Goal: Task Accomplishment & Management: Manage account settings

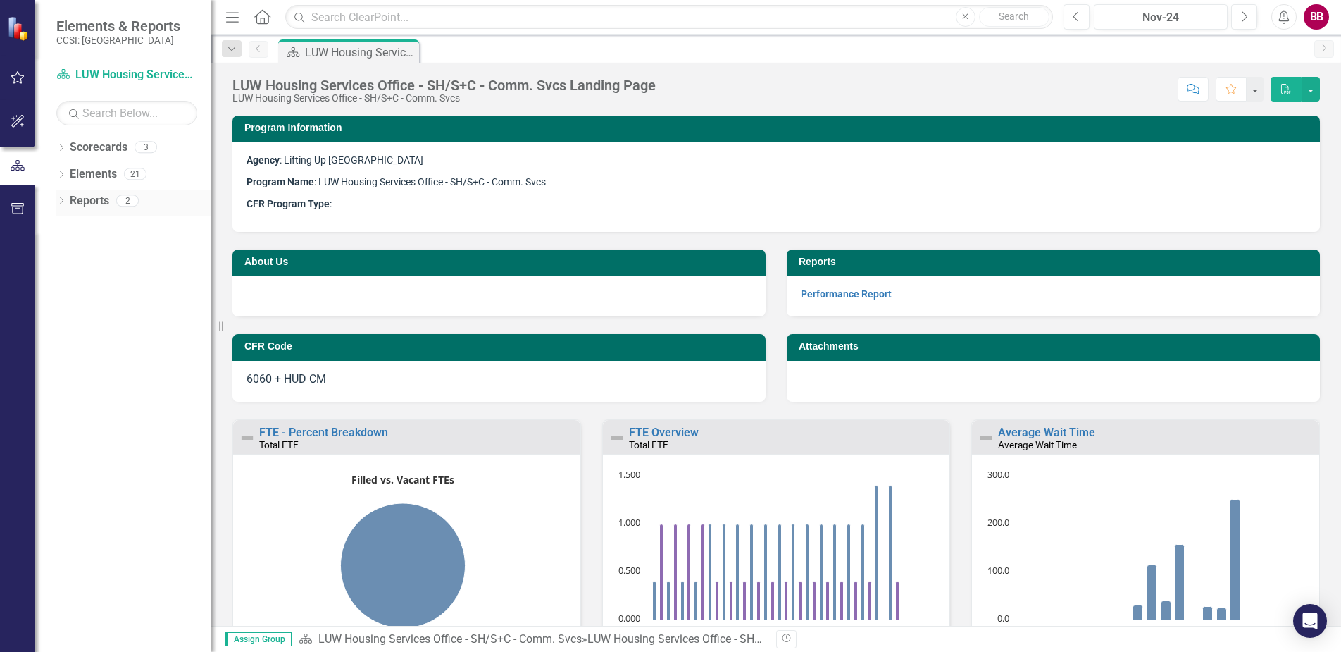
click at [125, 199] on div "2" at bounding box center [127, 200] width 23 height 12
click at [62, 196] on div "Dropdown Reports 2" at bounding box center [133, 202] width 155 height 27
click at [59, 145] on icon "Dropdown" at bounding box center [61, 149] width 10 height 8
click at [260, 52] on icon "Previous" at bounding box center [258, 48] width 11 height 8
click at [413, 51] on div "Pin" at bounding box center [406, 53] width 18 height 18
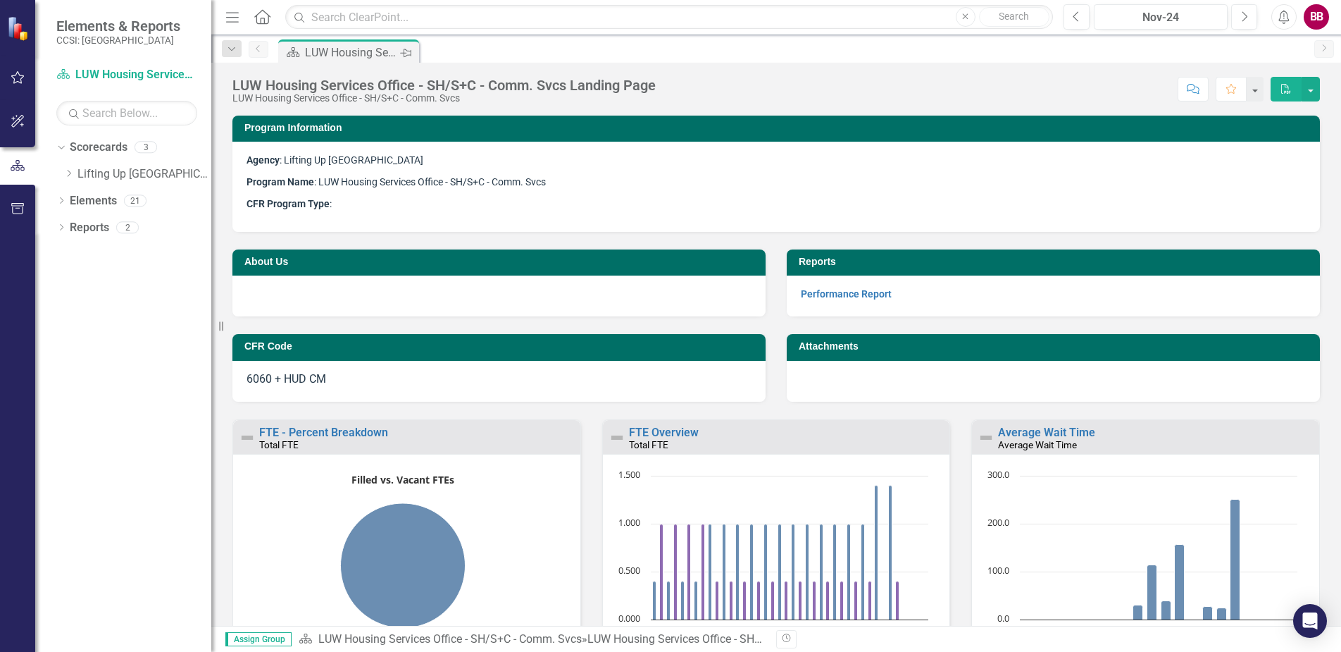
click at [413, 51] on div "Pin" at bounding box center [406, 53] width 18 height 18
click at [69, 171] on icon at bounding box center [70, 173] width 4 height 7
click at [191, 199] on link "LUW Homeless Drop-In" at bounding box center [152, 201] width 120 height 16
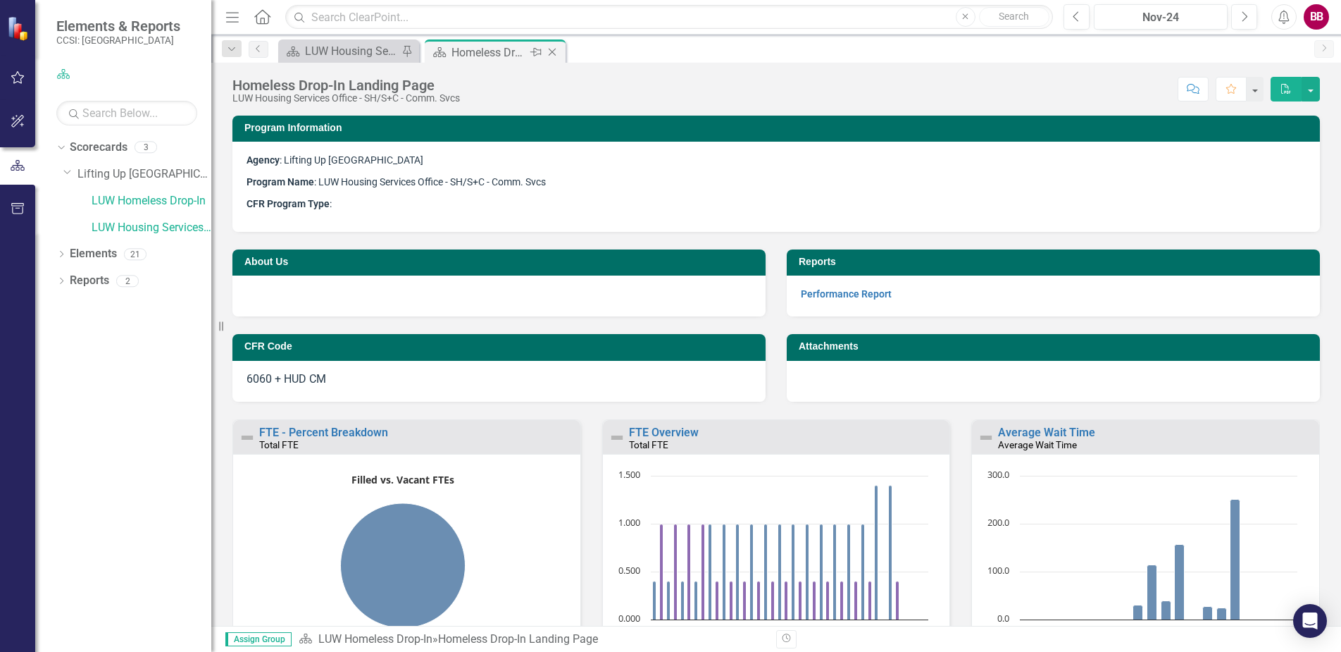
click at [492, 56] on div "Homeless Drop-In Landing Page" at bounding box center [489, 53] width 75 height 18
click at [492, 55] on div "Homeless Drop-In Landing Page" at bounding box center [489, 53] width 75 height 18
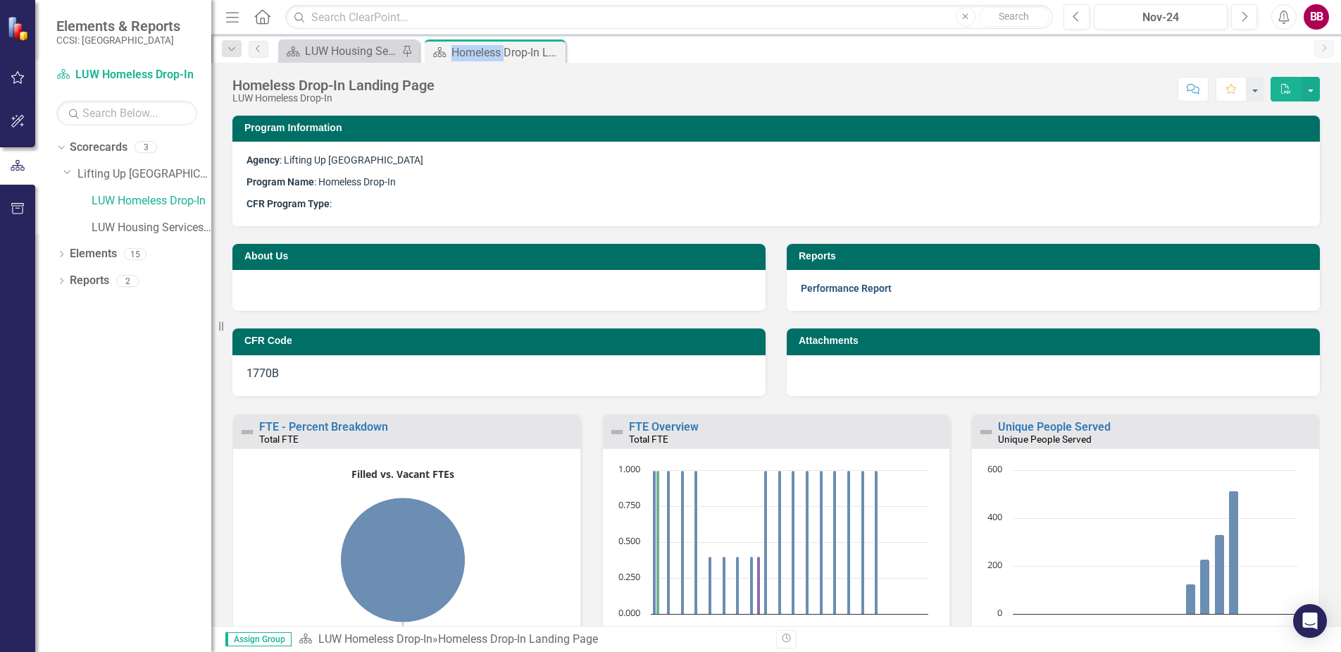
click at [805, 286] on link "Performance Report" at bounding box center [846, 287] width 91 height 11
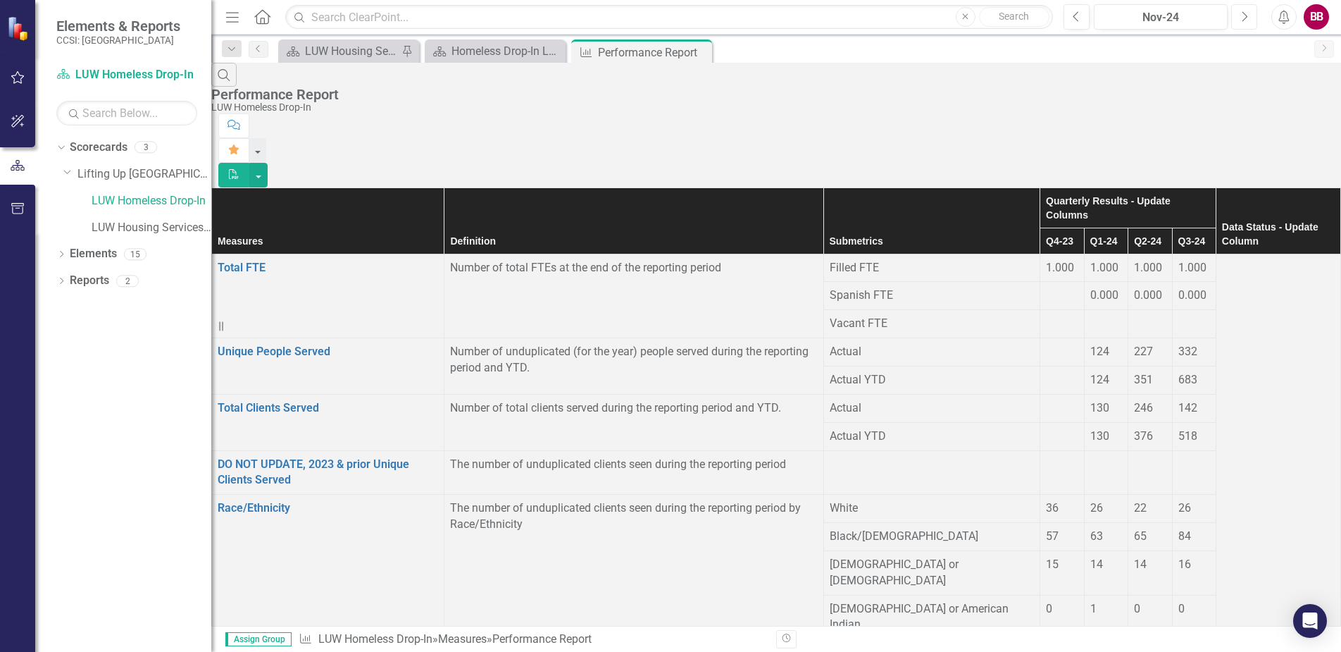
click at [1245, 11] on icon "Next" at bounding box center [1244, 17] width 8 height 13
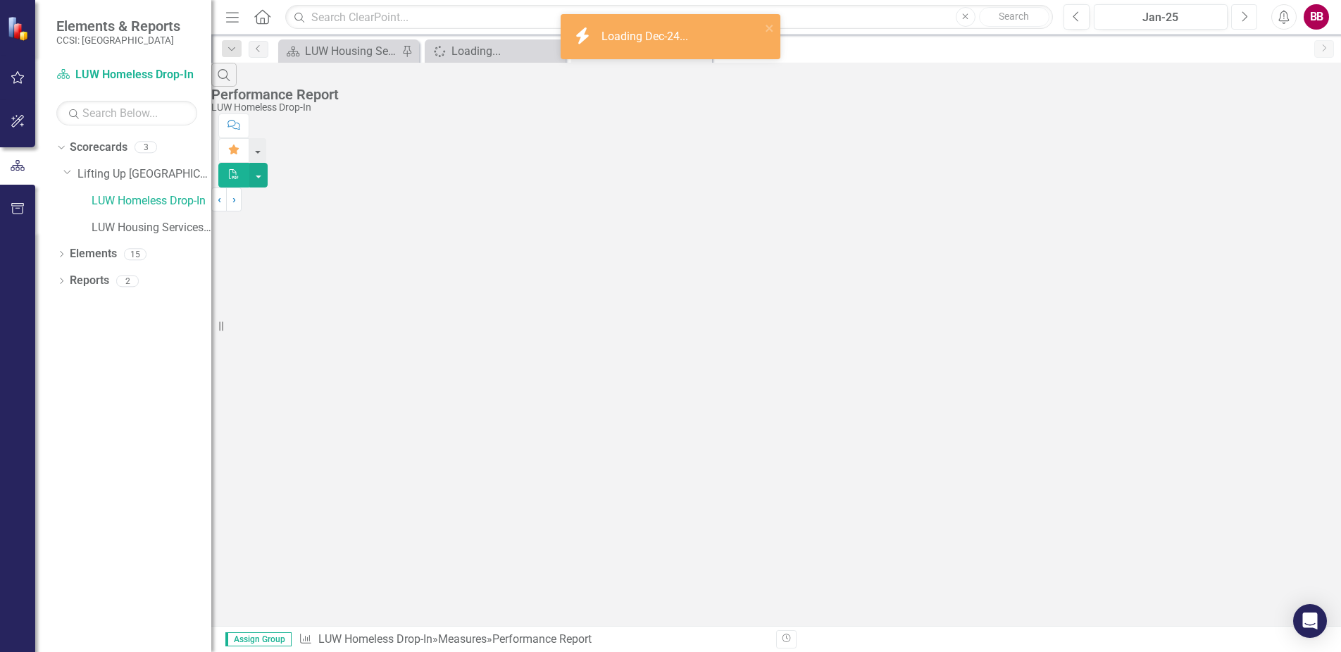
click at [1245, 11] on icon "Next" at bounding box center [1244, 17] width 8 height 13
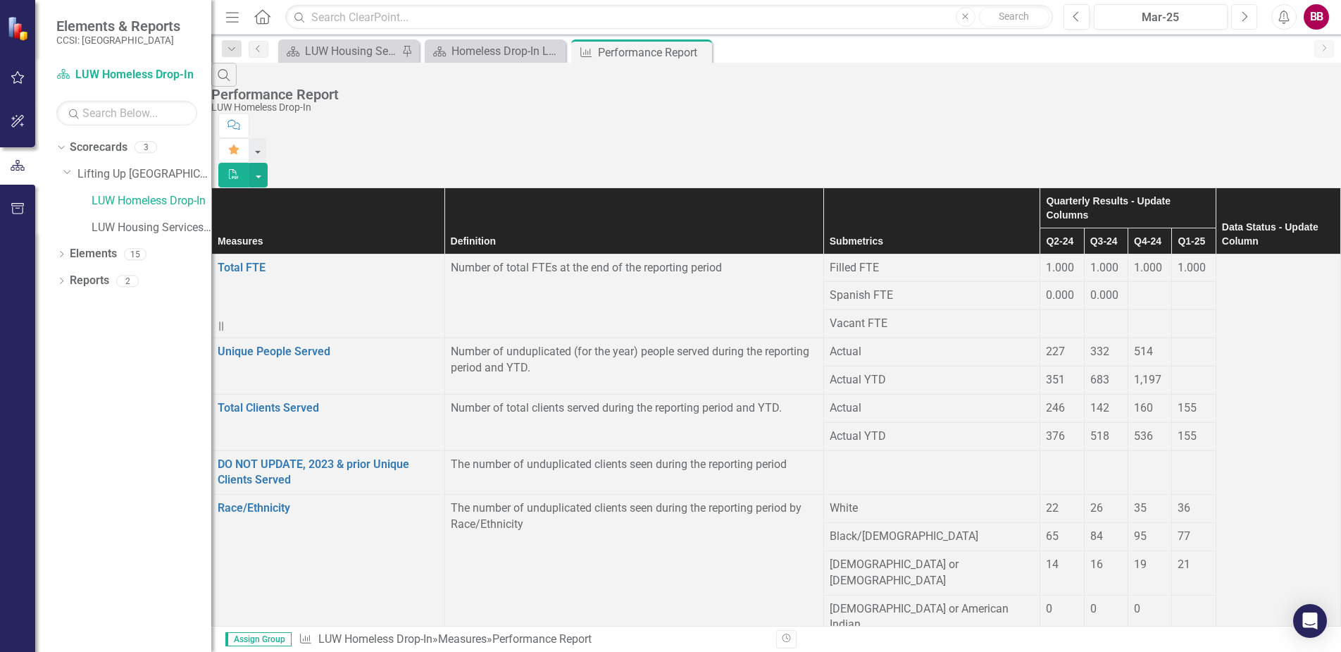
click at [1245, 11] on icon "Next" at bounding box center [1244, 17] width 8 height 13
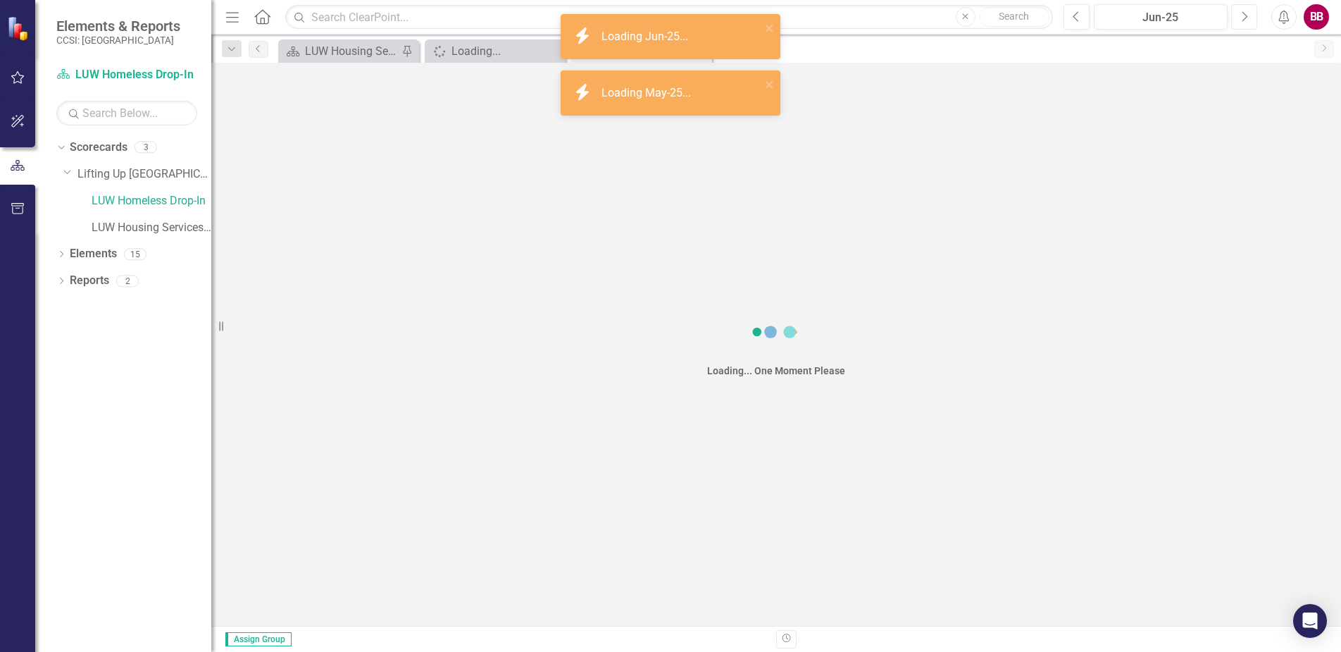
click at [1245, 11] on icon "Next" at bounding box center [1244, 17] width 8 height 13
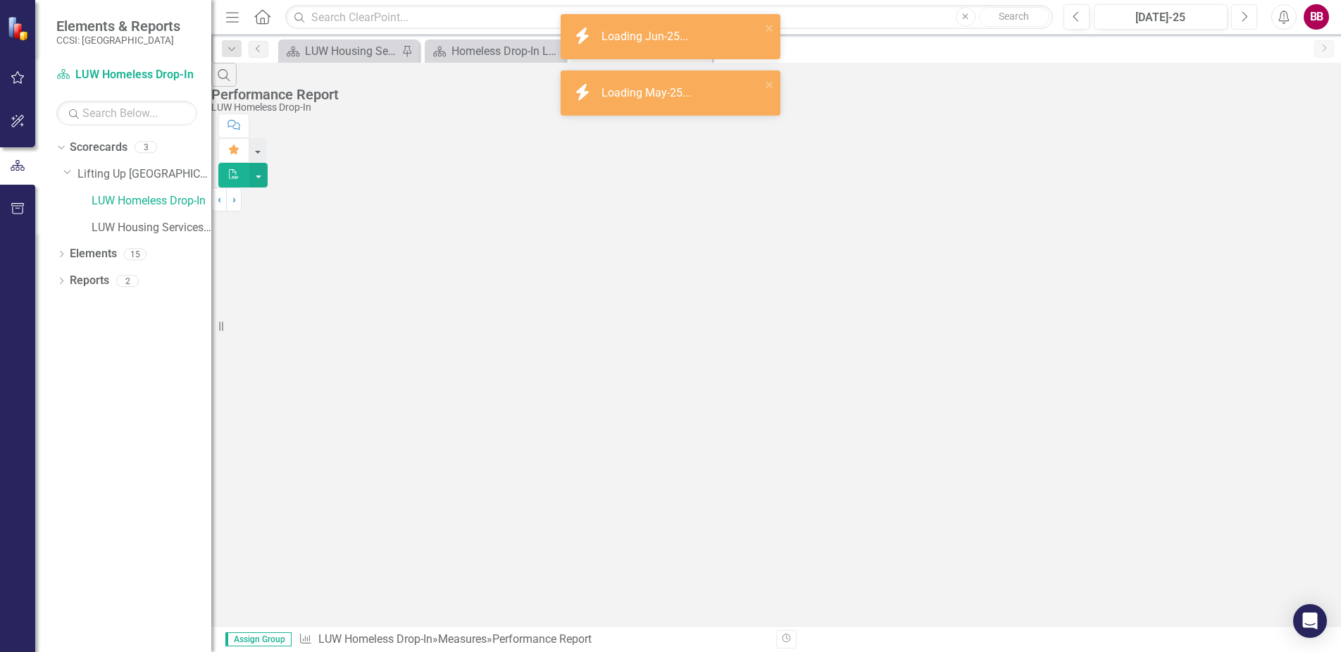
click at [1245, 11] on icon "Next" at bounding box center [1244, 17] width 8 height 13
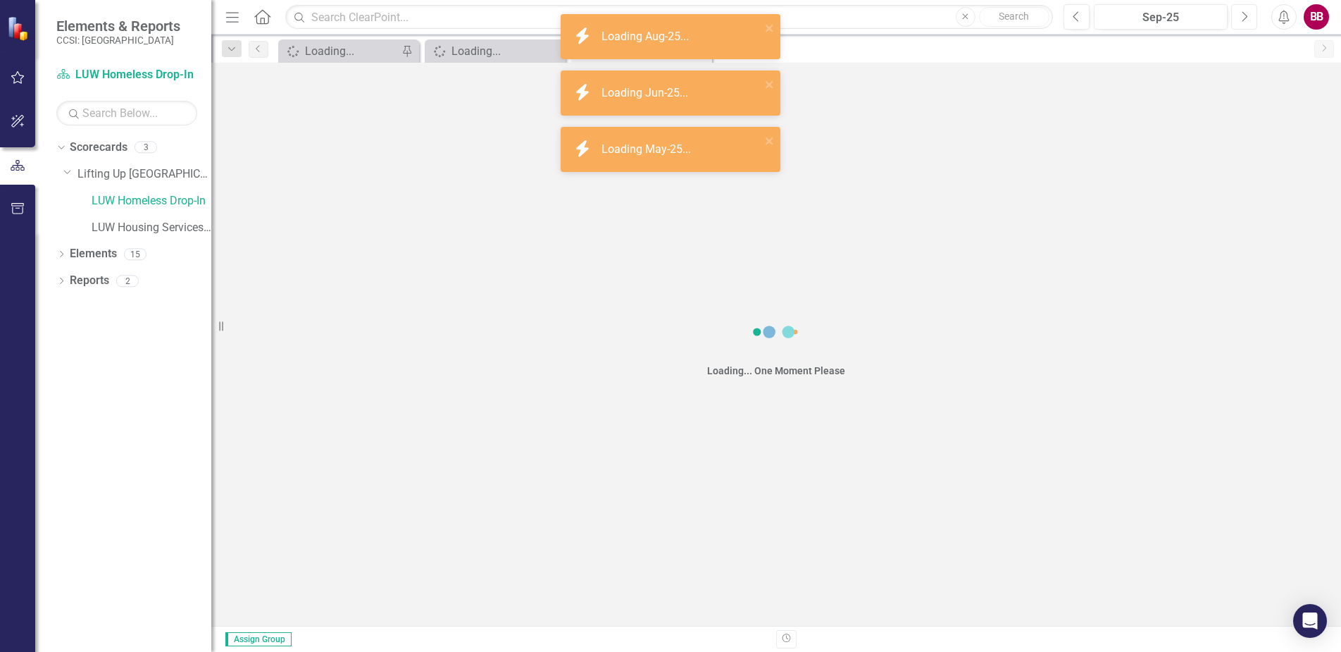
click at [1245, 11] on icon "Next" at bounding box center [1244, 17] width 8 height 13
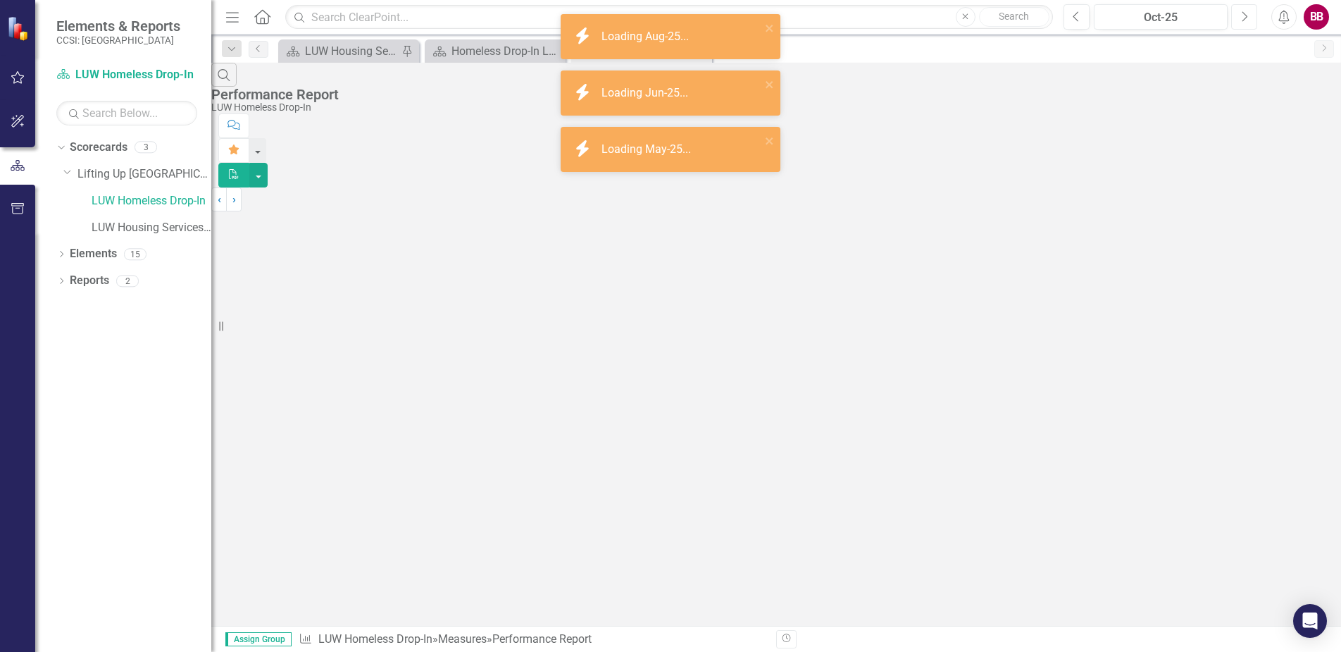
click at [1245, 11] on icon "Next" at bounding box center [1244, 17] width 8 height 13
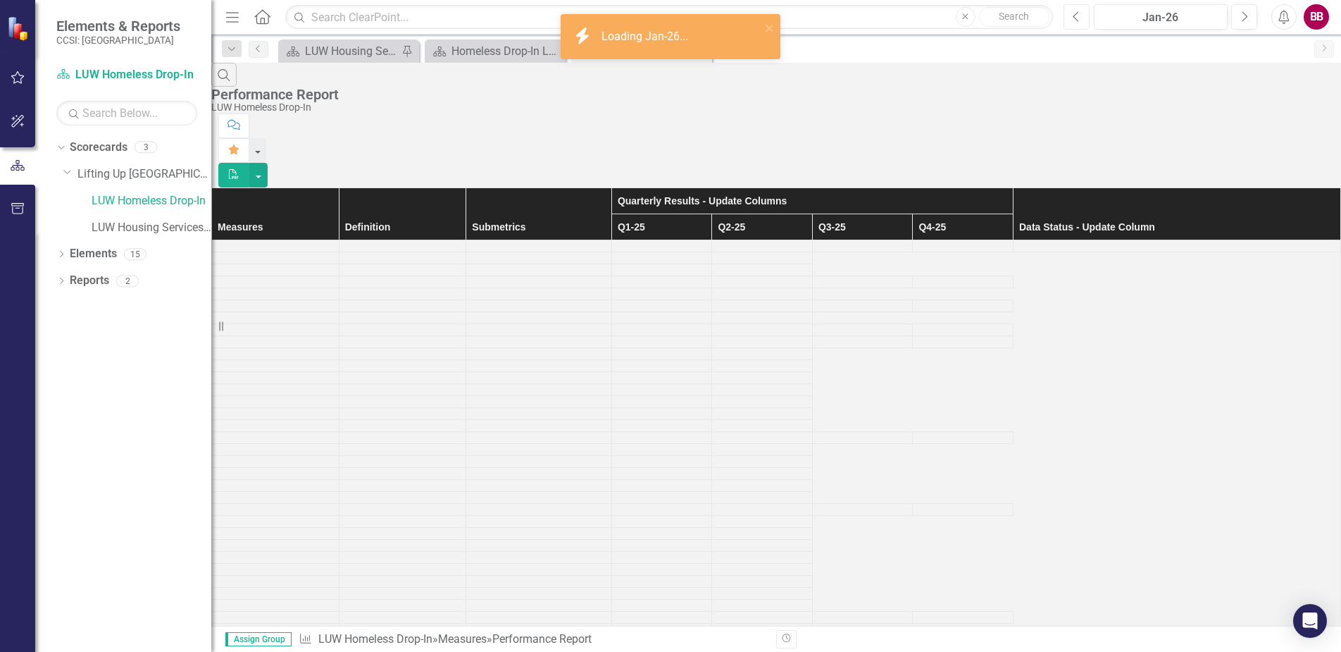
click at [1070, 17] on button "Previous" at bounding box center [1077, 16] width 26 height 25
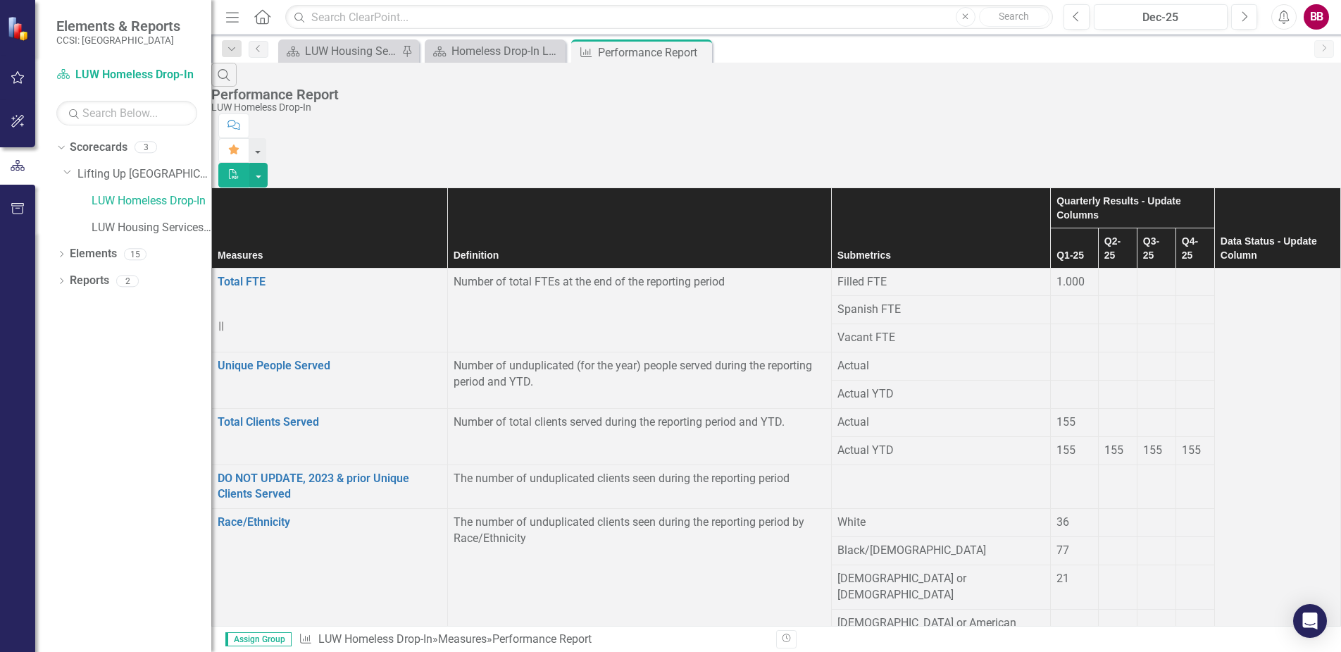
click at [1104, 274] on div at bounding box center [1117, 274] width 27 height 0
click at [1098, 268] on td at bounding box center [1117, 282] width 39 height 28
click at [1104, 274] on div at bounding box center [1117, 274] width 27 height 0
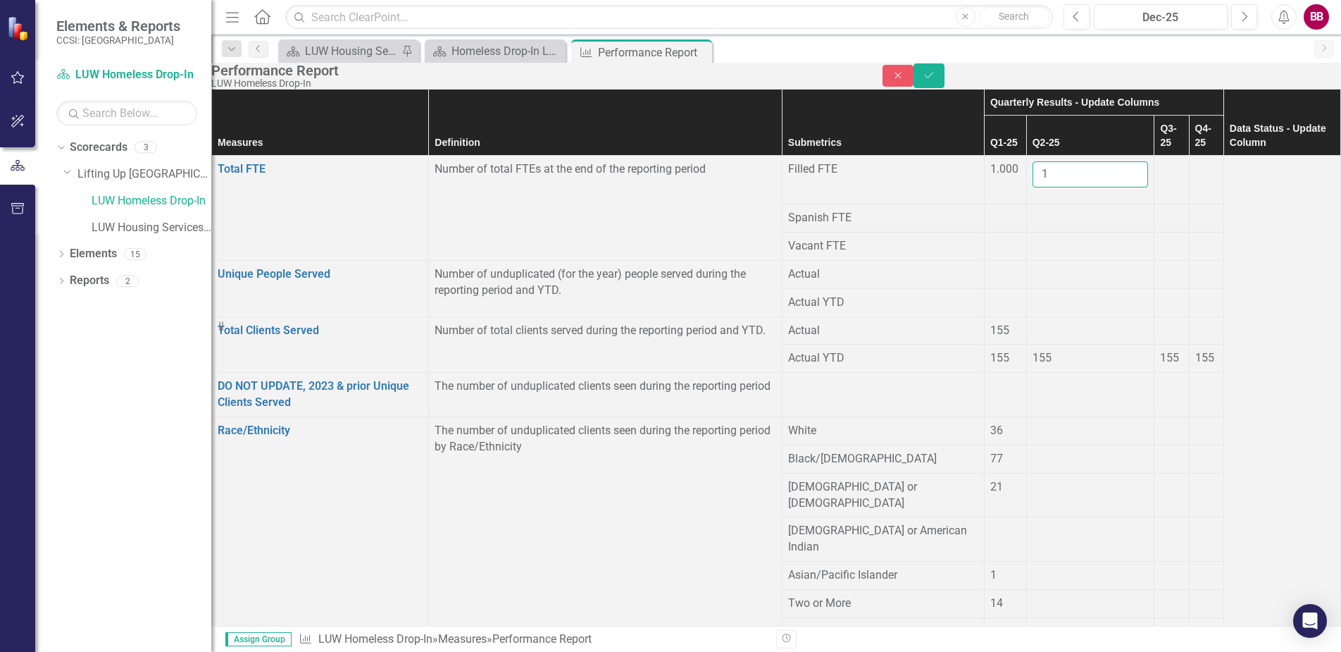
click at [1033, 183] on input "1" at bounding box center [1091, 174] width 116 height 26
type input "1.0"
click at [1033, 266] on div at bounding box center [1091, 266] width 116 height 0
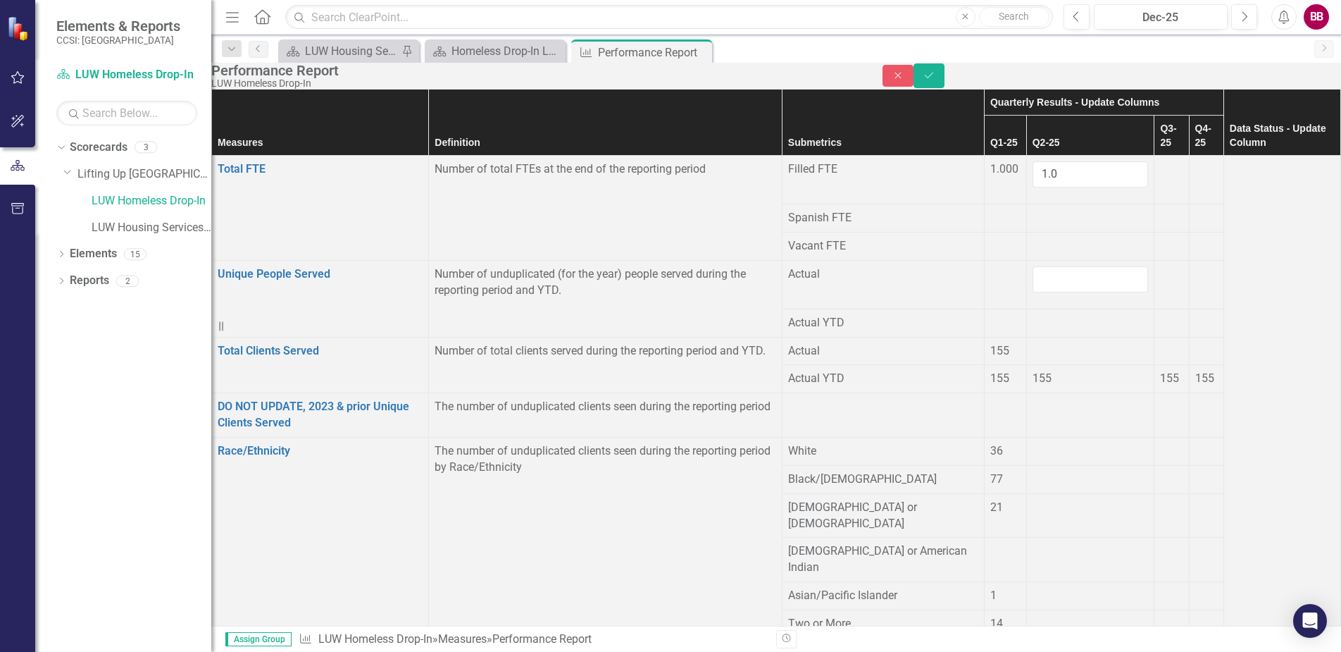
click at [1033, 373] on div "155" at bounding box center [1091, 379] width 116 height 16
click at [1033, 371] on span "155" at bounding box center [1042, 377] width 19 height 13
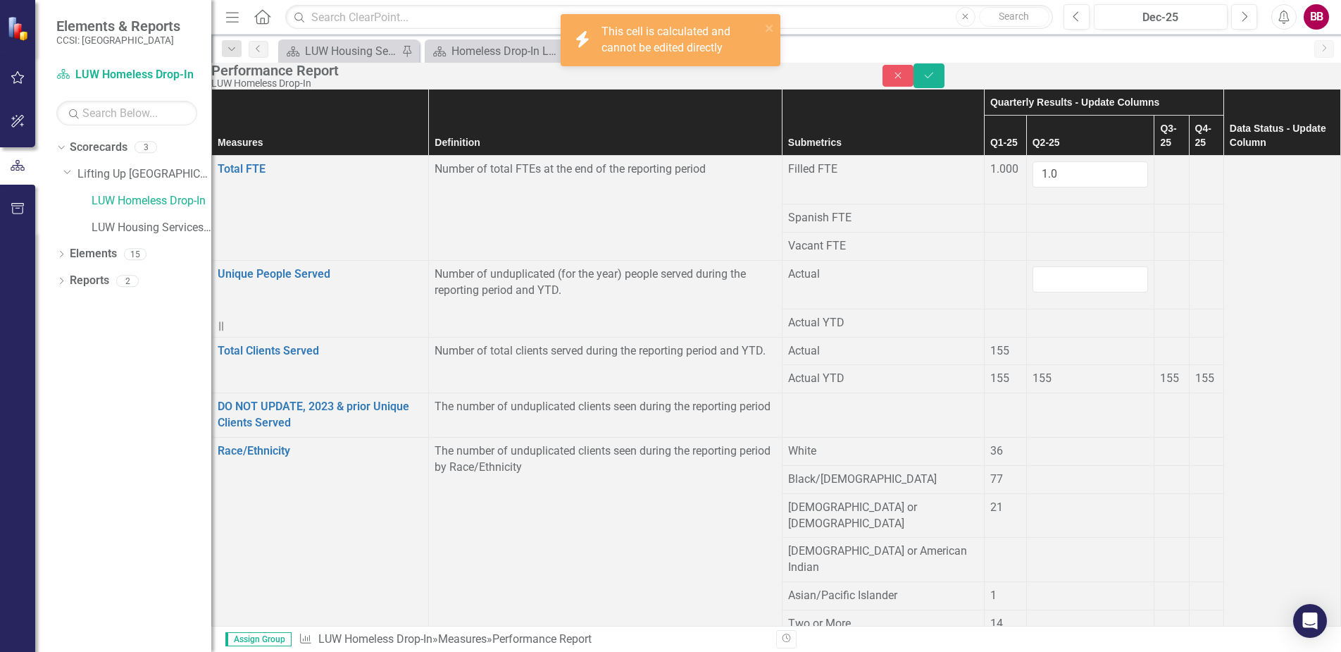
click at [990, 371] on span "155" at bounding box center [999, 377] width 19 height 13
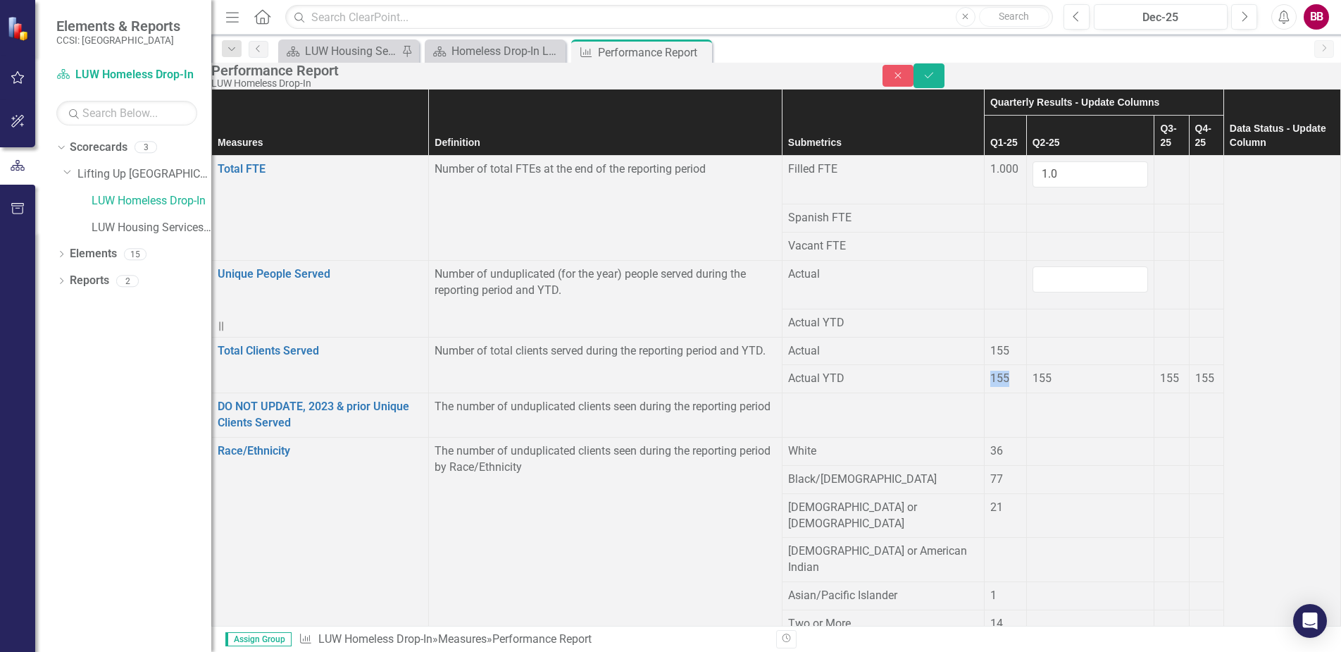
click at [984, 365] on td "155" at bounding box center [1005, 379] width 42 height 28
click at [990, 345] on span "155" at bounding box center [999, 350] width 19 height 13
click at [1033, 343] on div at bounding box center [1091, 343] width 116 height 0
click at [1033, 273] on input "number" at bounding box center [1091, 279] width 116 height 26
type input "284"
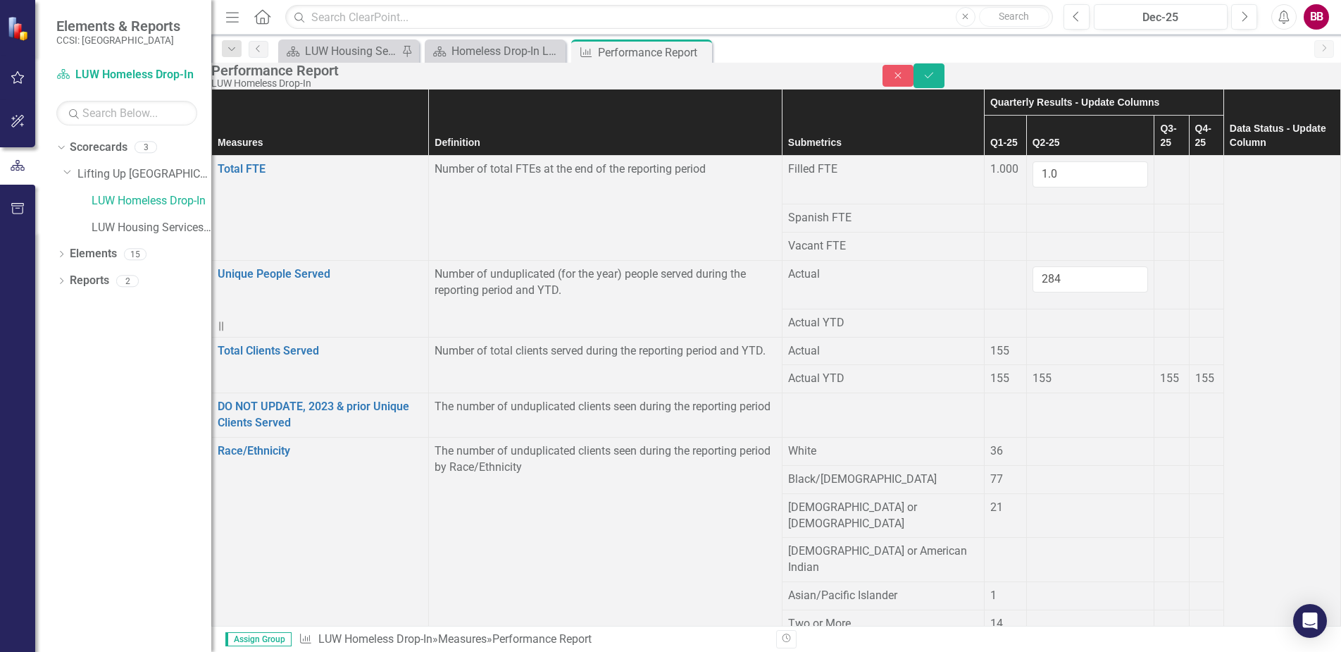
click at [1033, 315] on div at bounding box center [1091, 315] width 116 height 0
click at [935, 80] on icon "Save" at bounding box center [929, 75] width 13 height 10
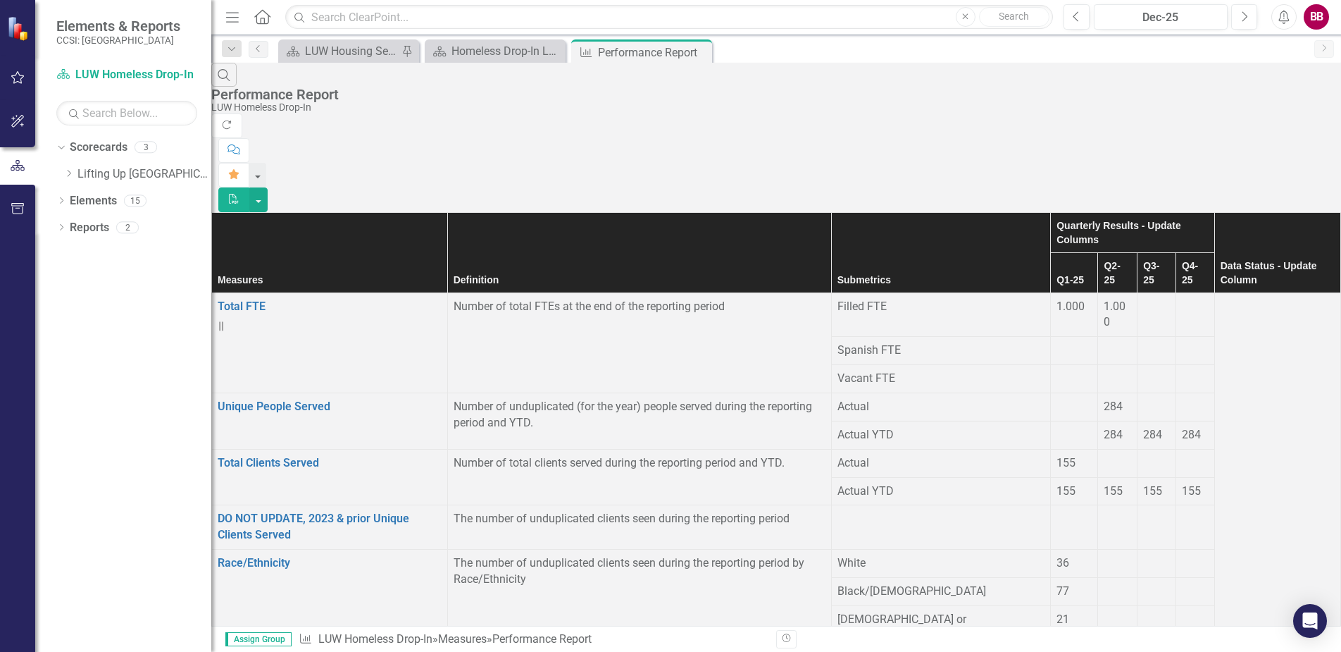
click at [1104, 427] on div "284" at bounding box center [1117, 435] width 27 height 16
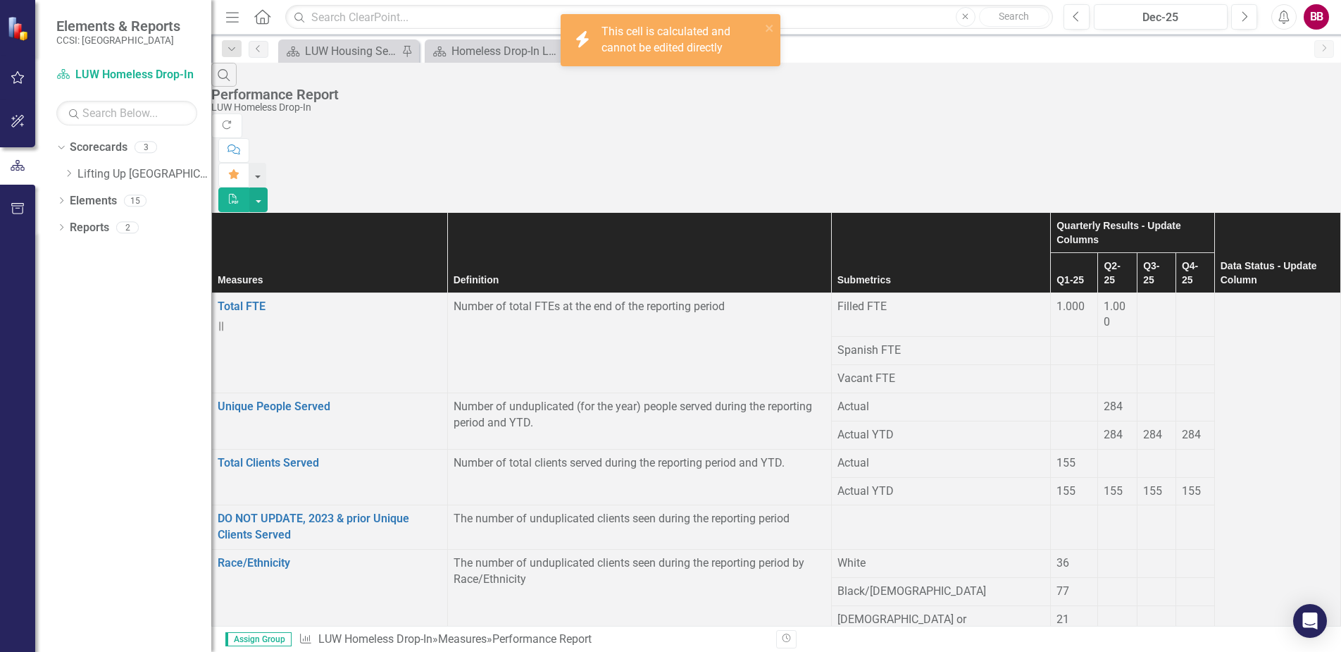
click at [1098, 365] on td at bounding box center [1117, 379] width 39 height 28
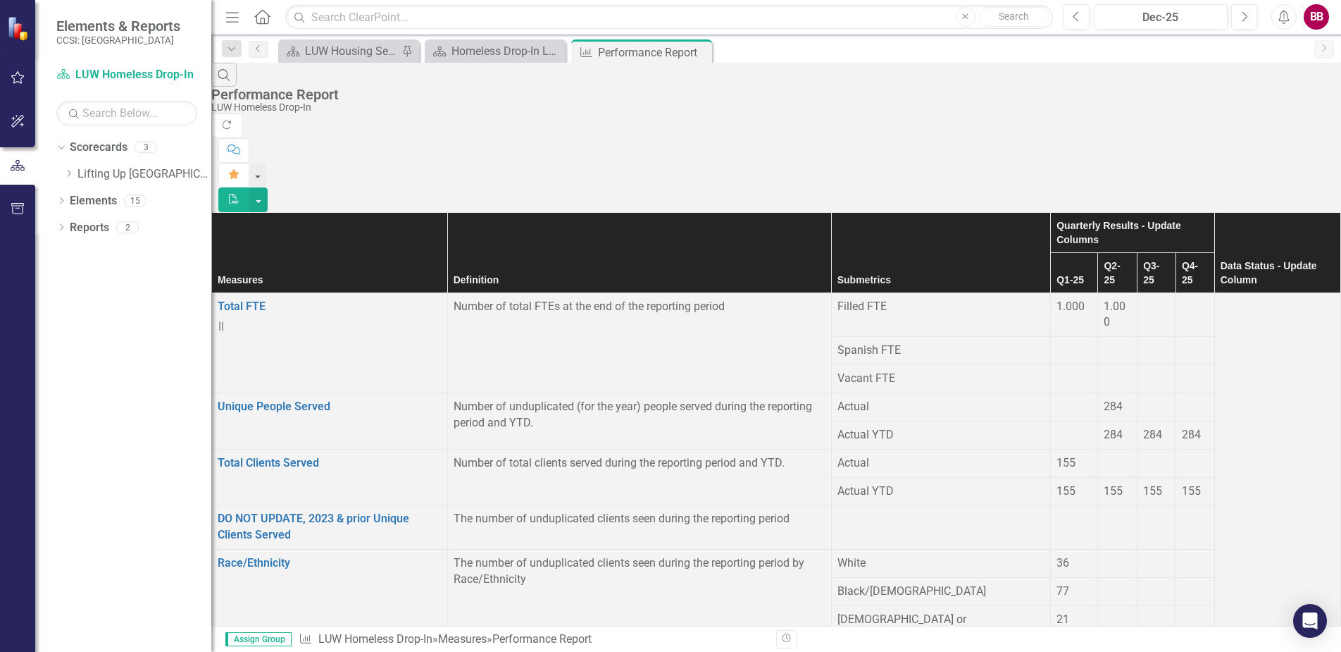
click at [1104, 399] on span "284" at bounding box center [1113, 405] width 19 height 13
click at [1104, 399] on div "284" at bounding box center [1117, 407] width 27 height 16
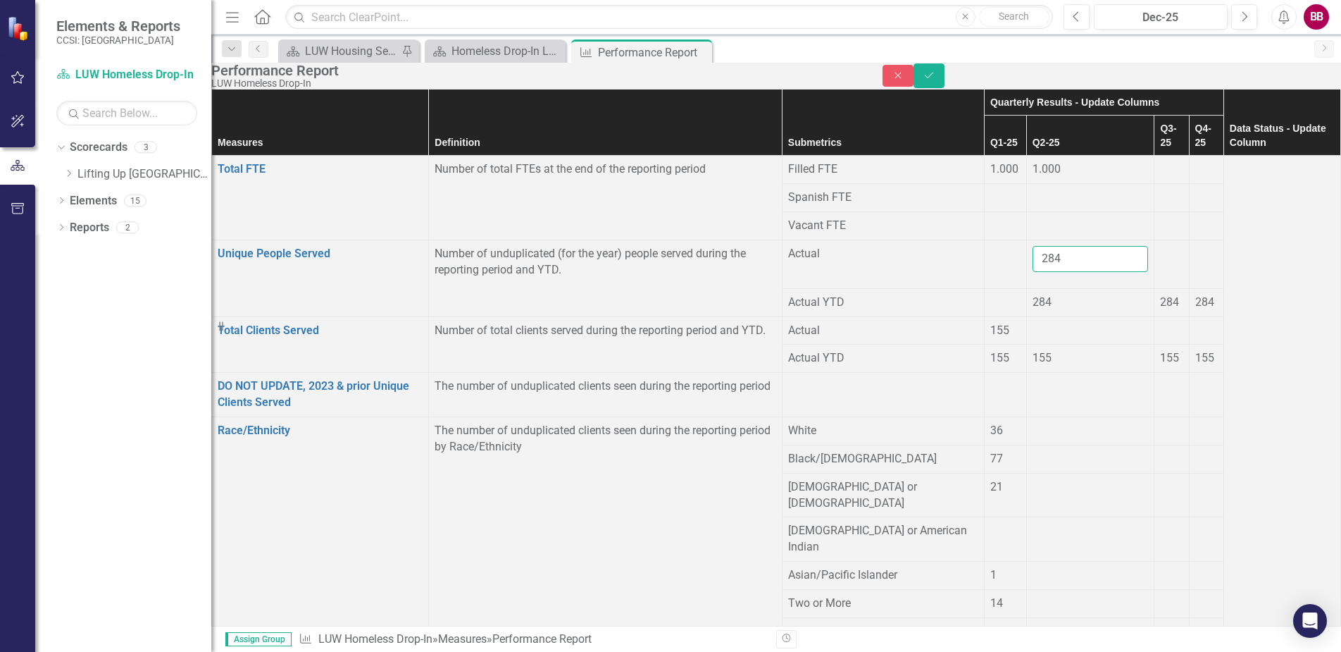
click at [1033, 263] on input "284" at bounding box center [1091, 259] width 116 height 26
type input "2"
type input "284"
click at [1033, 323] on div at bounding box center [1091, 323] width 116 height 0
click at [945, 76] on button "Save" at bounding box center [929, 75] width 31 height 25
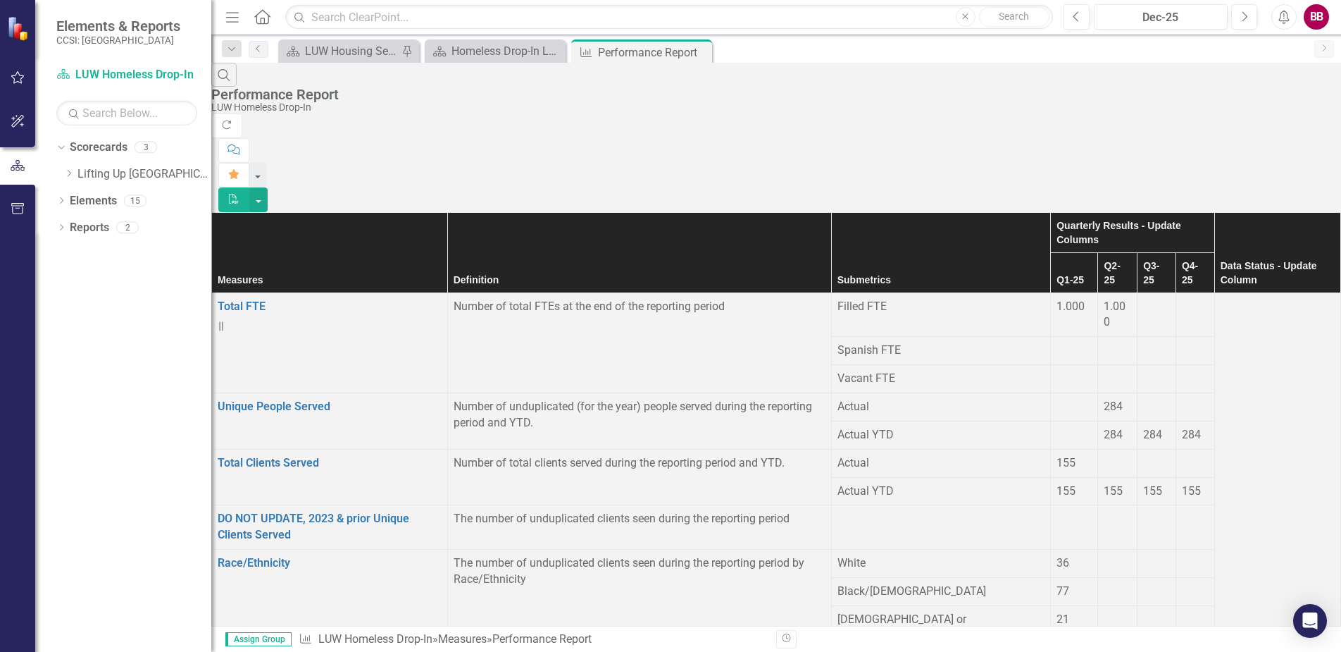
click at [1104, 399] on div "284" at bounding box center [1117, 407] width 27 height 16
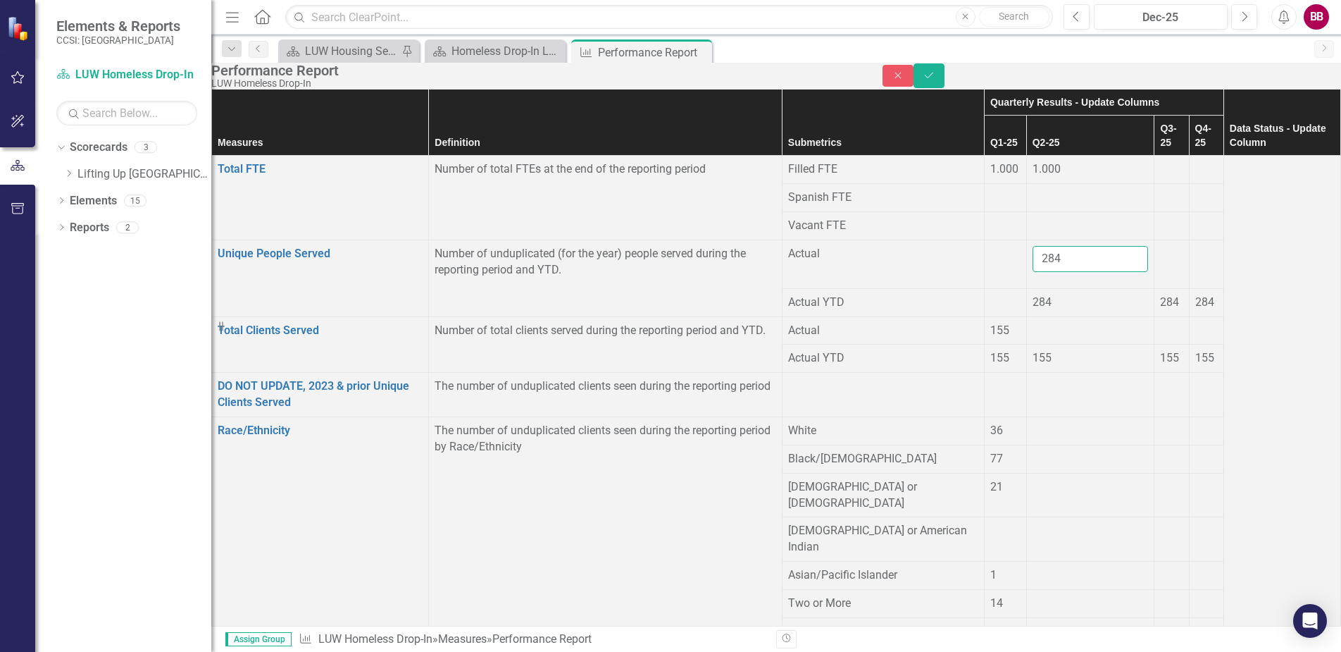
click at [1033, 261] on input "284" at bounding box center [1091, 259] width 116 height 26
type input "2"
type input "169"
click at [945, 80] on button "Save" at bounding box center [929, 75] width 31 height 25
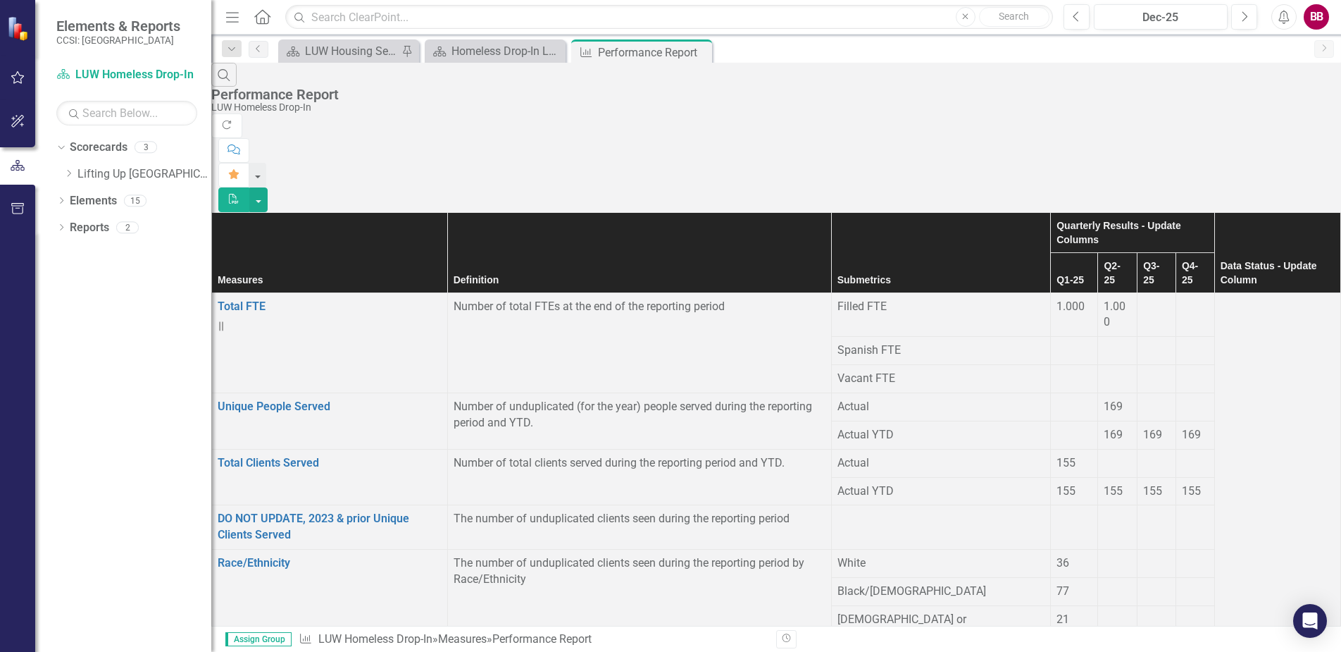
click at [1057, 399] on div at bounding box center [1074, 399] width 35 height 0
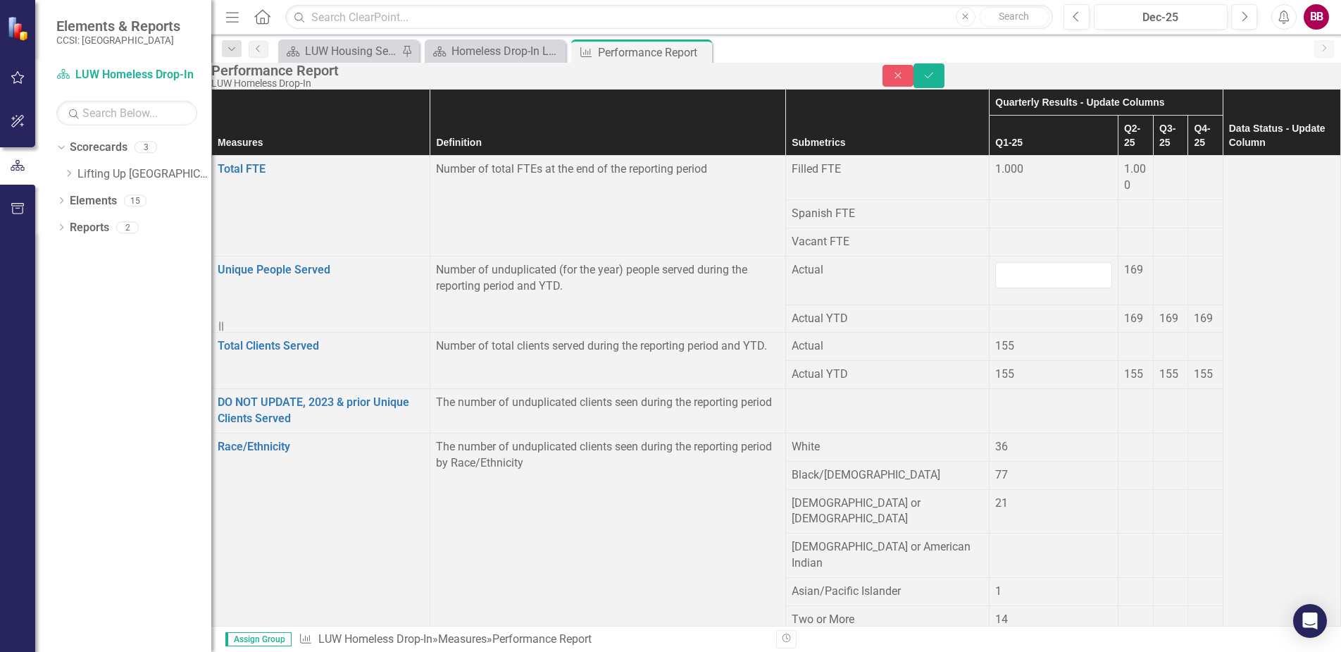
click at [995, 262] on div at bounding box center [1053, 275] width 117 height 26
click at [995, 269] on input "number" at bounding box center [1053, 275] width 117 height 26
type input "155"
click at [945, 74] on button "Save" at bounding box center [929, 75] width 31 height 25
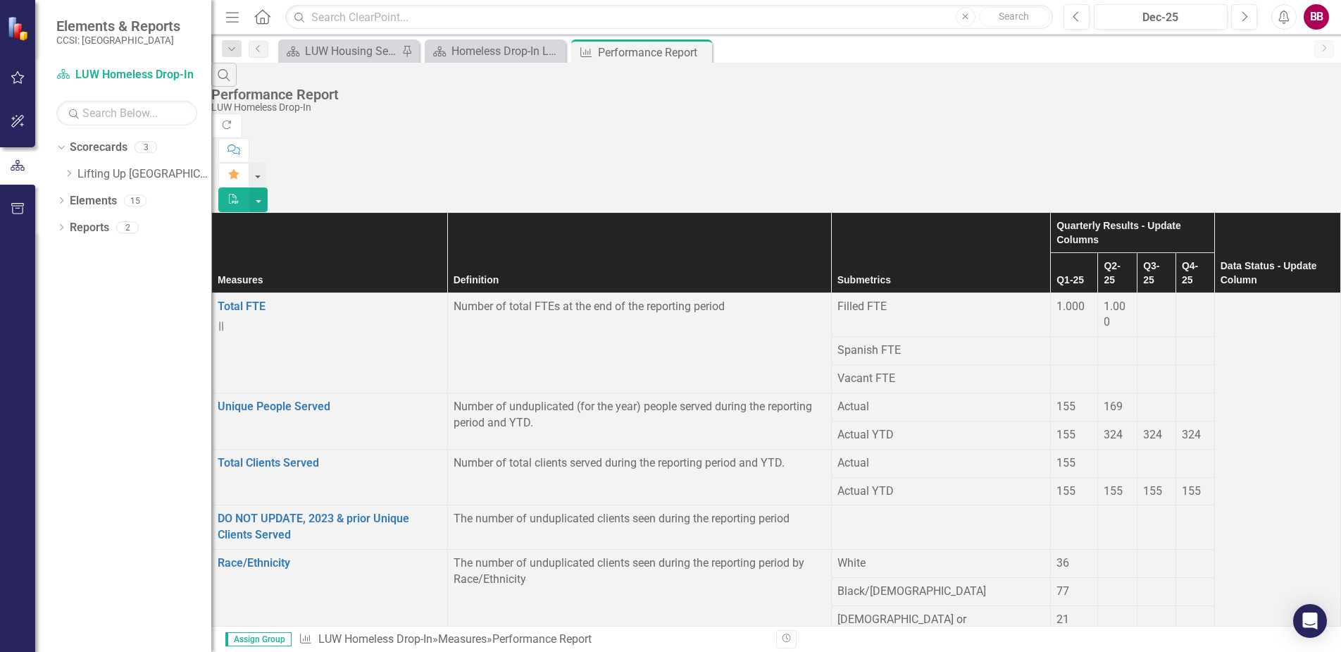
click at [1057, 456] on span "155" at bounding box center [1066, 462] width 19 height 13
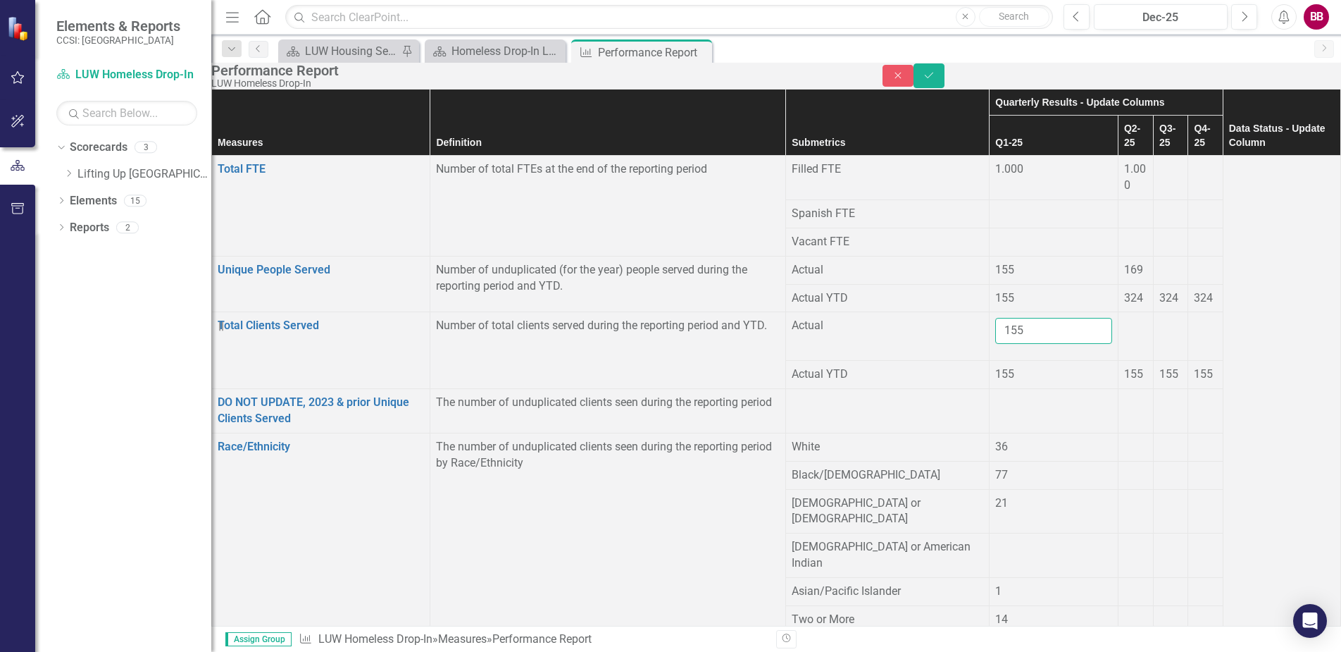
drag, startPoint x: 721, startPoint y: 339, endPoint x: 641, endPoint y: 338, distance: 79.6
click at [641, 338] on tr "Total Clients Served Link Open Element Number of total clients served during th…" at bounding box center [776, 336] width 1129 height 49
type input "161"
click at [1118, 417] on td at bounding box center [1135, 411] width 35 height 44
click at [935, 80] on icon "Save" at bounding box center [929, 75] width 13 height 10
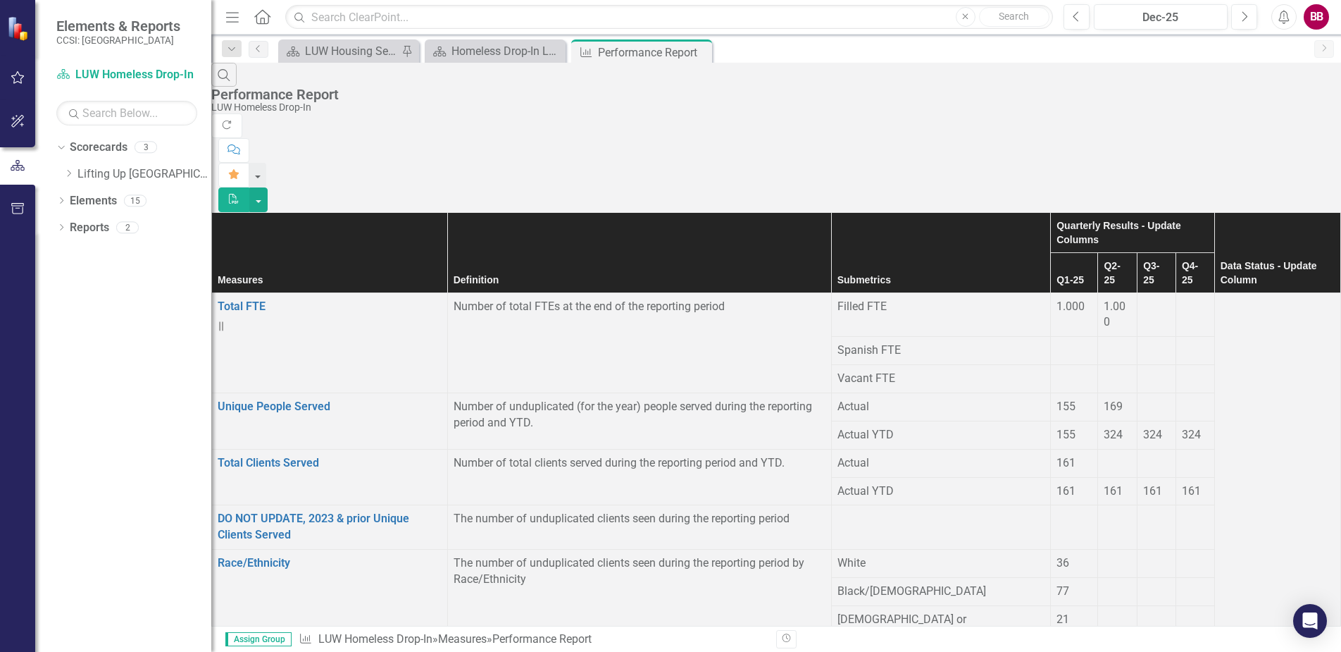
click at [1104, 455] on div at bounding box center [1117, 455] width 27 height 0
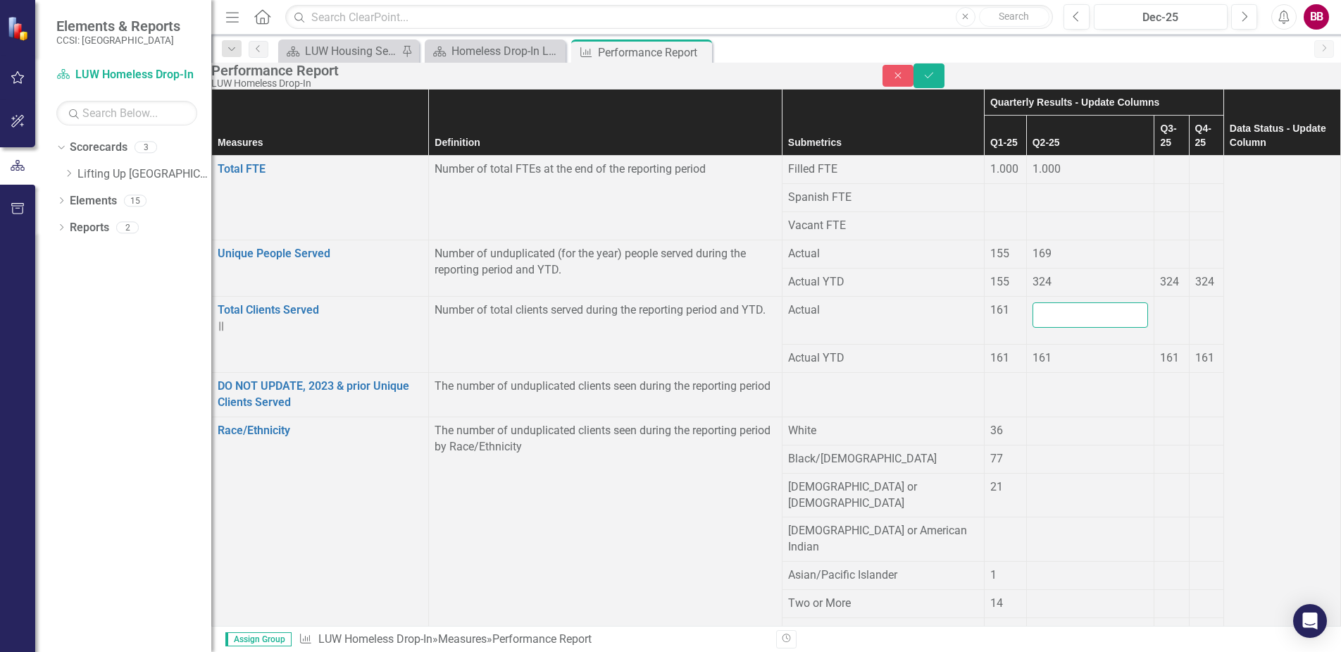
click at [1033, 328] on input "number" at bounding box center [1091, 315] width 116 height 26
type input "175"
click at [1189, 387] on td at bounding box center [1206, 395] width 35 height 44
click at [935, 79] on icon "Save" at bounding box center [929, 75] width 13 height 10
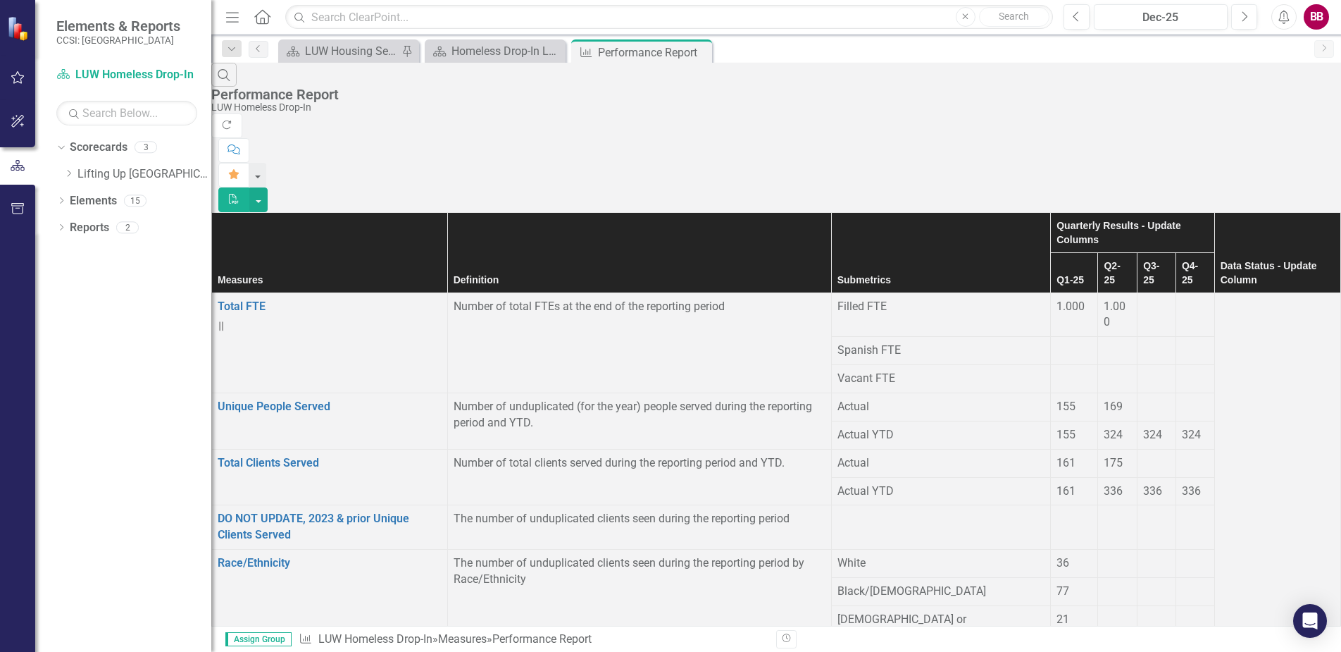
click at [1182, 583] on div at bounding box center [1195, 583] width 27 height 0
click at [1104, 555] on div at bounding box center [1117, 555] width 27 height 0
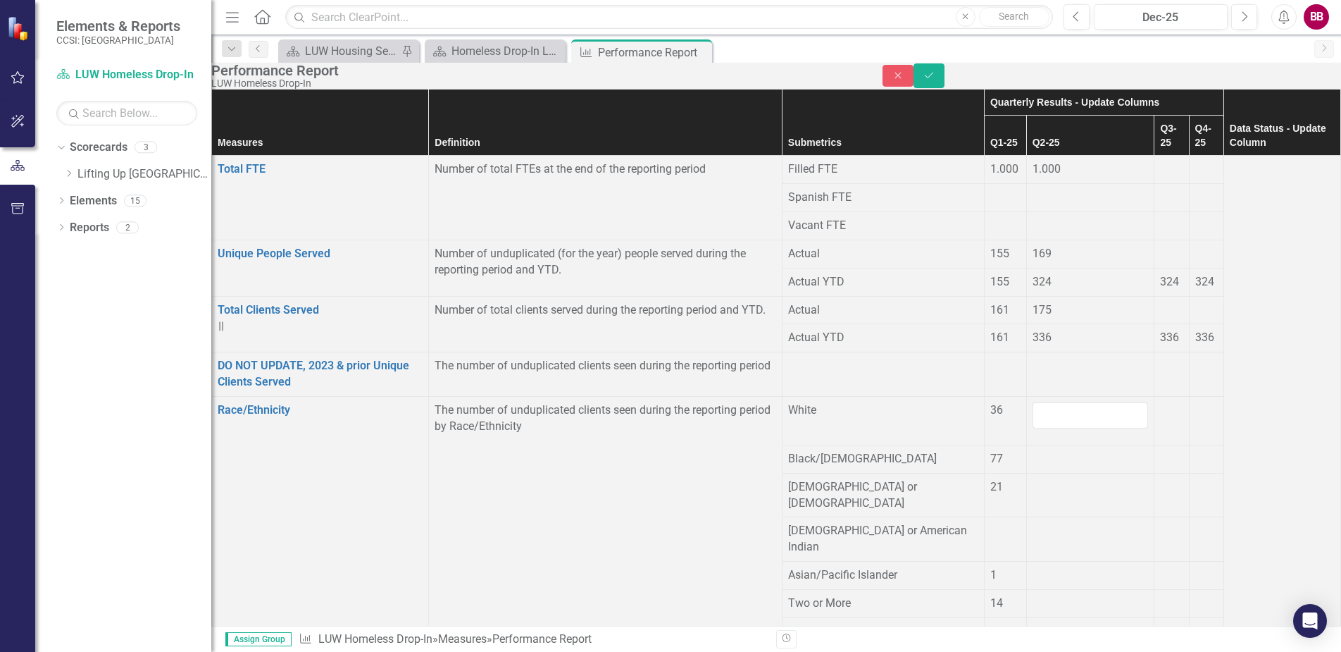
scroll to position [0, 0]
click at [1033, 428] on input "number" at bounding box center [1091, 415] width 116 height 26
type input "37"
click at [1160, 479] on div at bounding box center [1171, 479] width 23 height 0
click at [1033, 451] on div at bounding box center [1091, 451] width 116 height 0
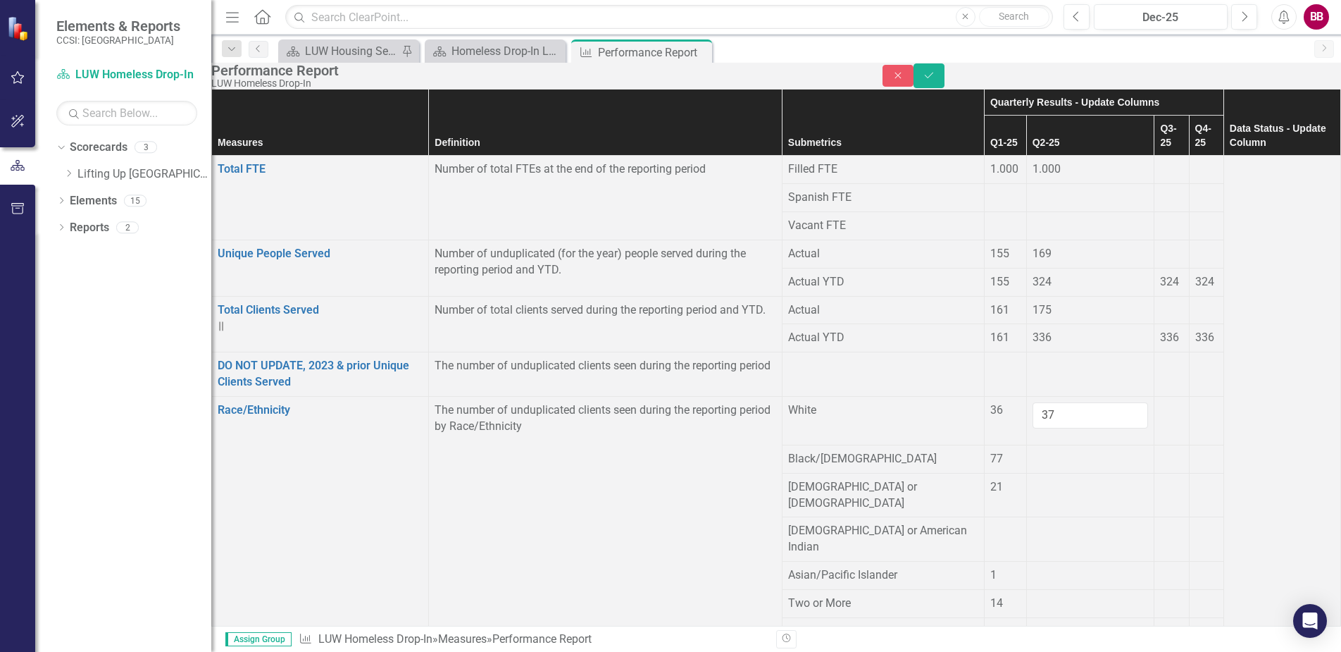
click at [1033, 451] on div at bounding box center [1091, 451] width 116 height 0
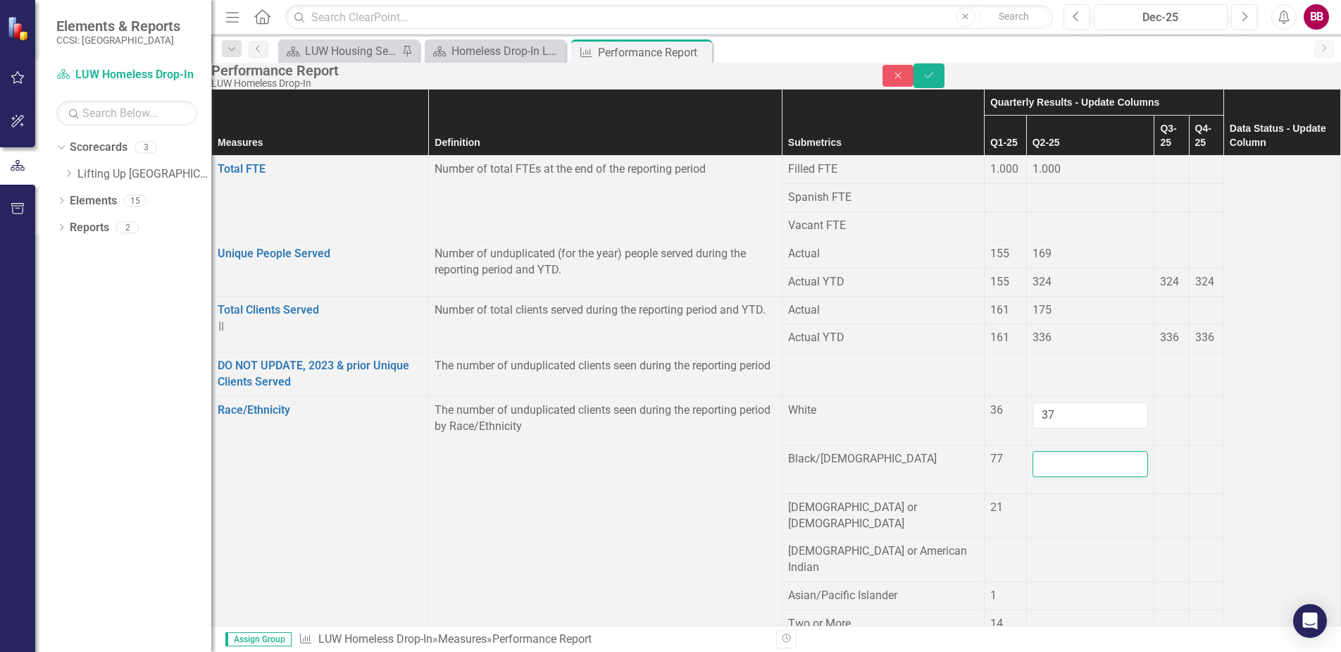
click at [1033, 477] on input "number" at bounding box center [1091, 464] width 116 height 26
type input "91"
click at [1033, 543] on div at bounding box center [1091, 543] width 116 height 0
click at [1033, 499] on div at bounding box center [1091, 499] width 116 height 0
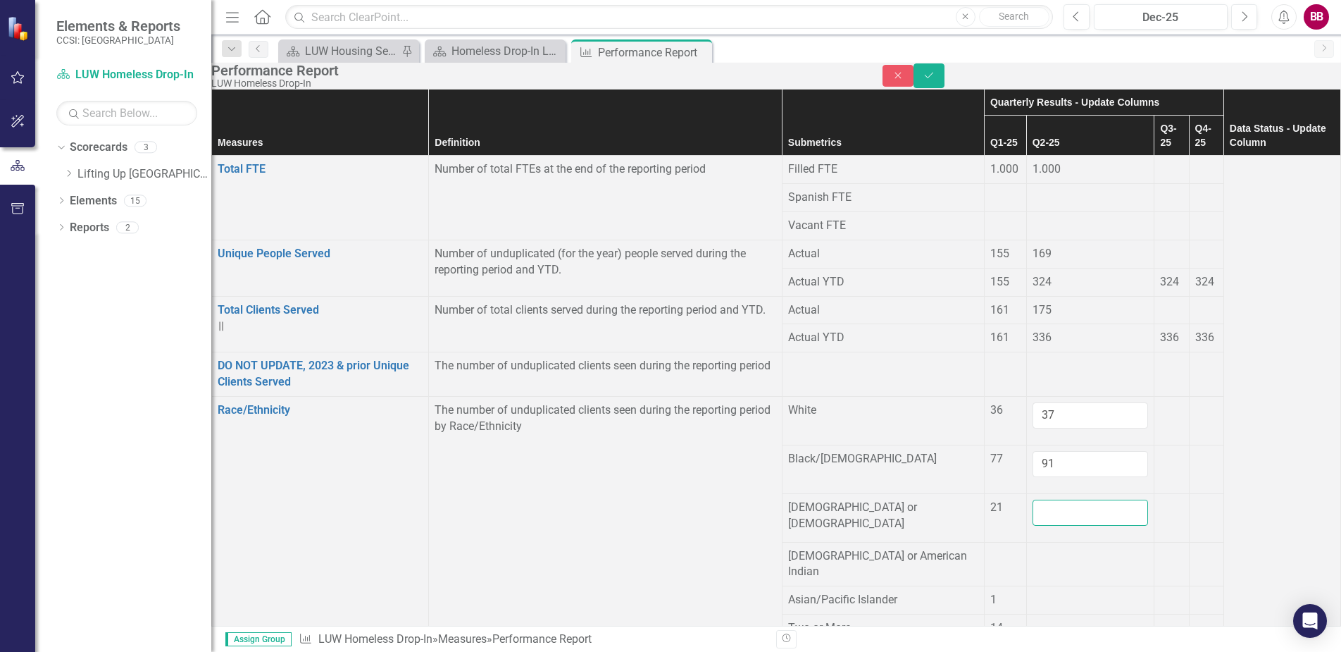
click at [1033, 525] on input "number" at bounding box center [1091, 512] width 116 height 26
type input "18"
click at [1033, 592] on div at bounding box center [1091, 592] width 116 height 0
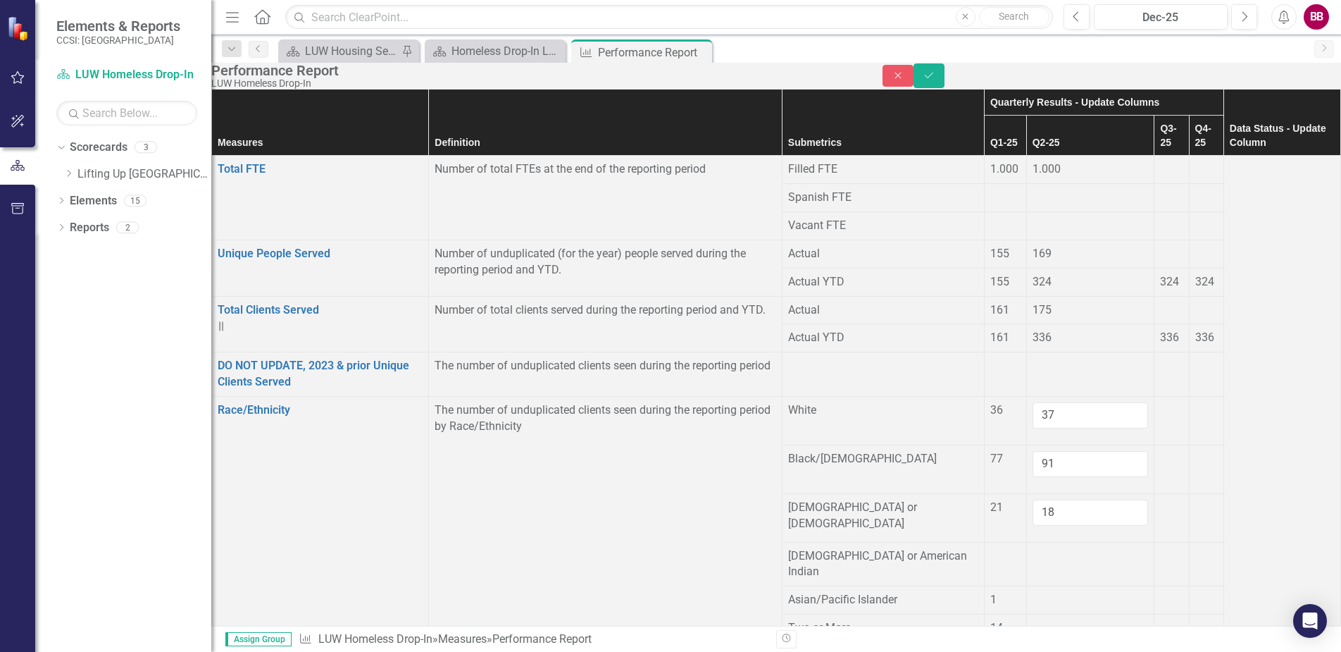
click at [1033, 592] on div at bounding box center [1091, 592] width 116 height 0
click at [1033, 592] on input "number" at bounding box center [1091, 605] width 116 height 26
type input "1"
click at [935, 80] on icon "Save" at bounding box center [929, 75] width 13 height 10
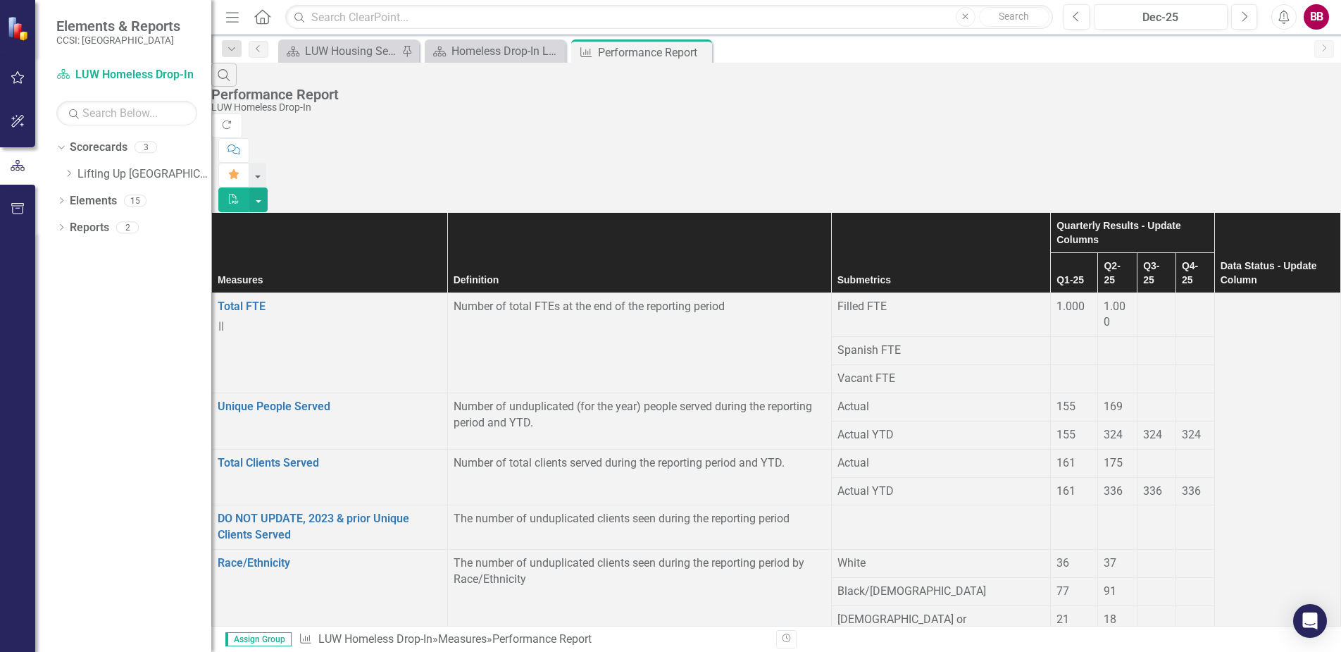
scroll to position [148, 0]
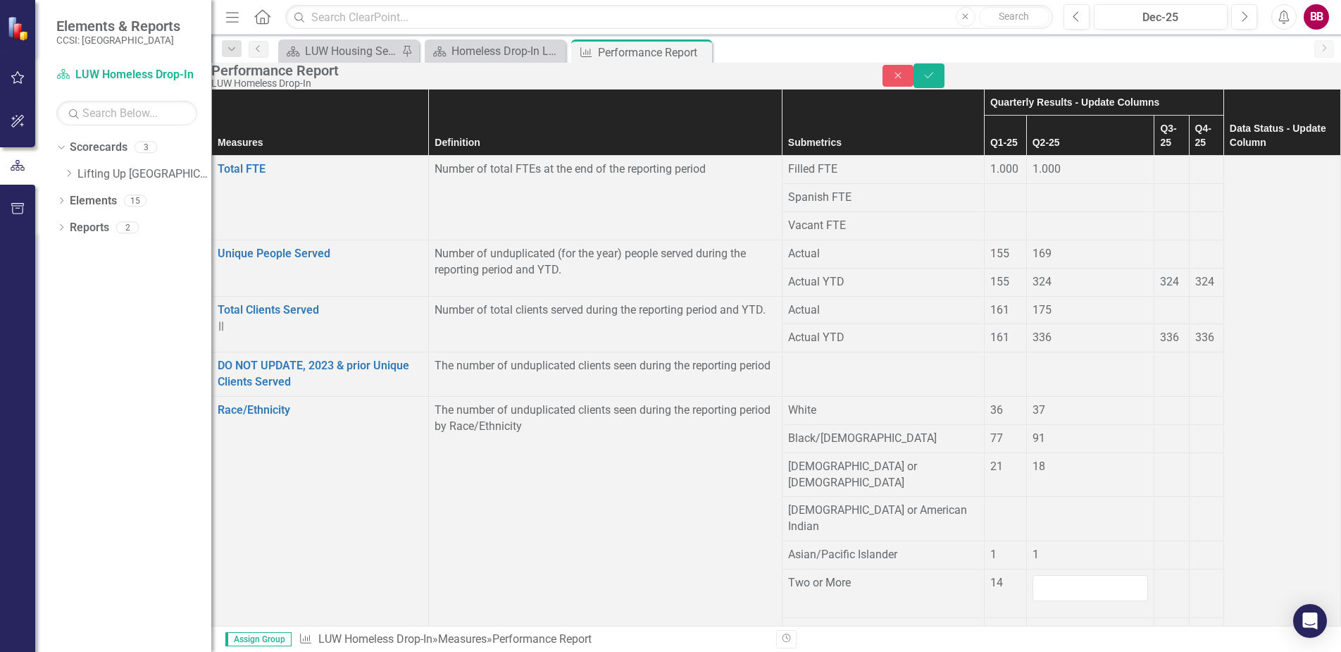
drag, startPoint x: 827, startPoint y: 430, endPoint x: 841, endPoint y: 448, distance: 23.1
click at [1033, 547] on div "1" at bounding box center [1091, 555] width 116 height 16
click at [1033, 575] on input "number" at bounding box center [1091, 588] width 116 height 26
type input "22"
click at [1154, 568] on td at bounding box center [1171, 592] width 35 height 49
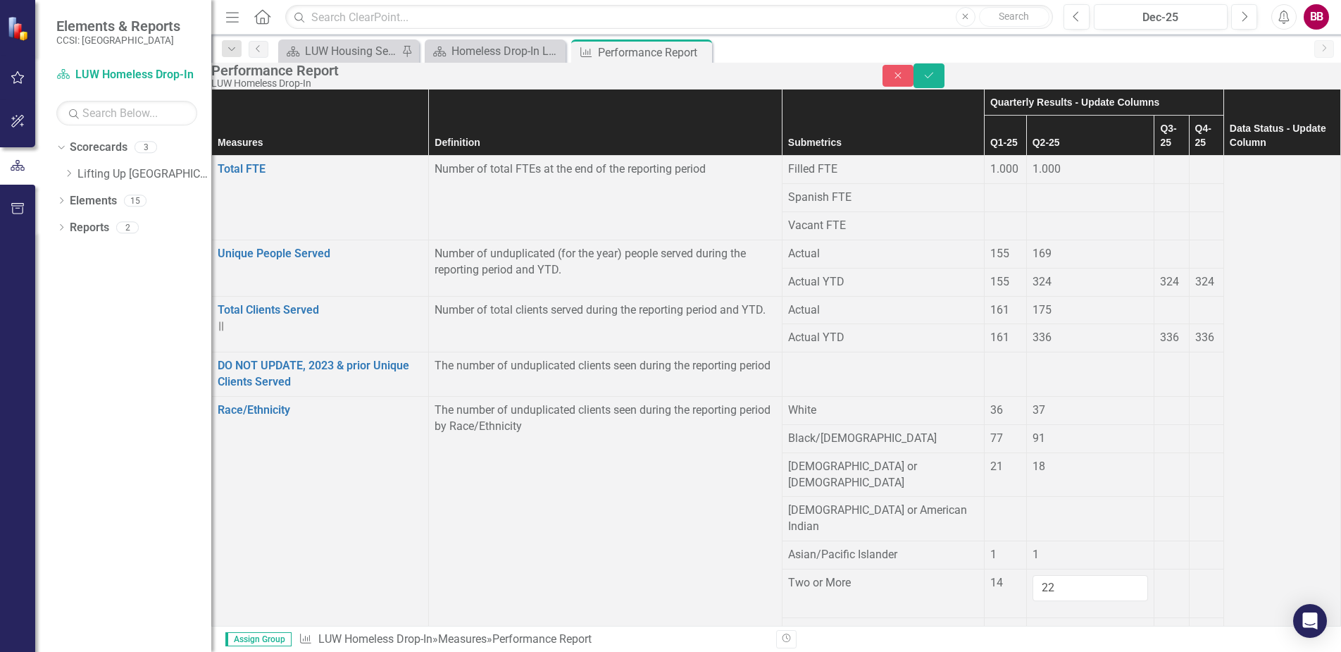
click at [945, 77] on button "Save" at bounding box center [929, 75] width 31 height 25
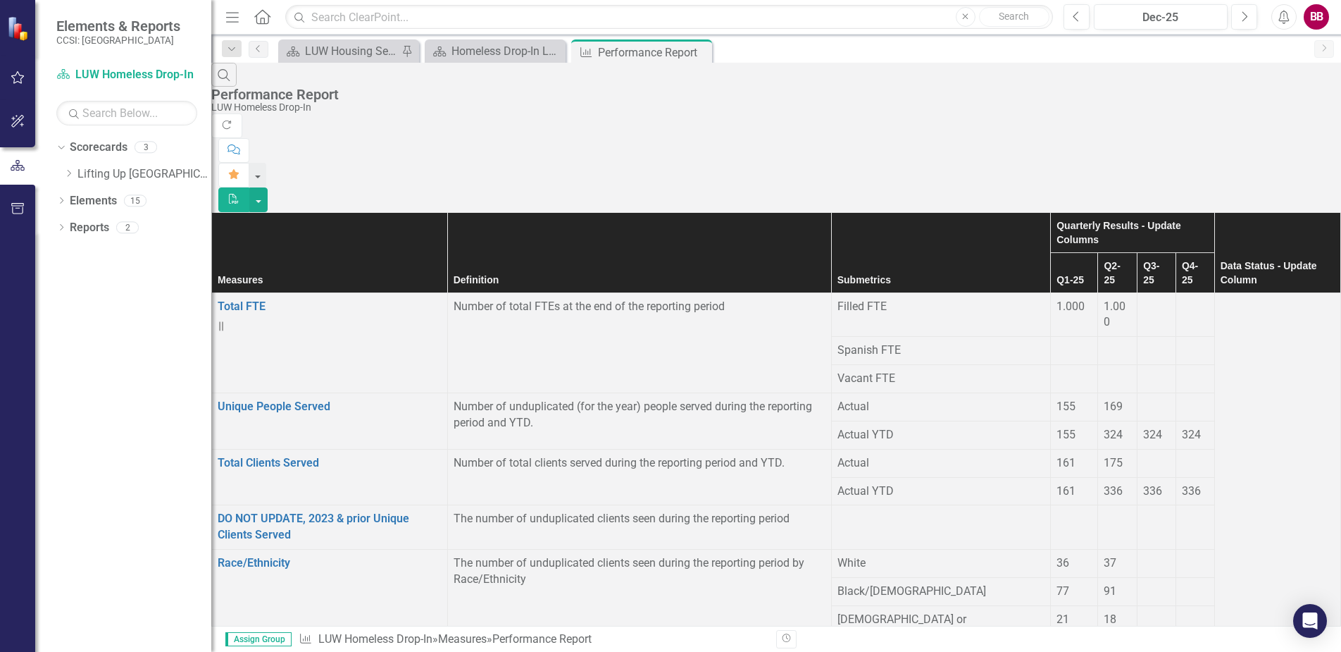
scroll to position [452, 0]
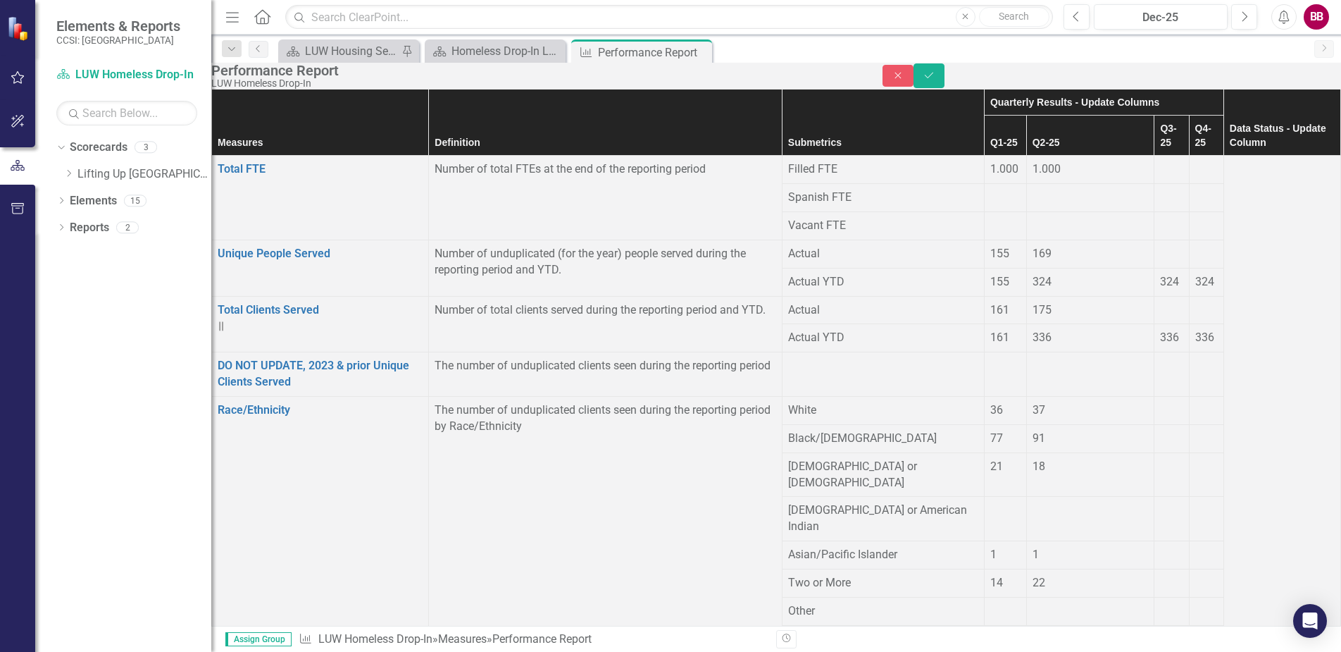
scroll to position [282, 0]
click at [1033, 651] on div at bounding box center [1091, 659] width 116 height 0
type input "112"
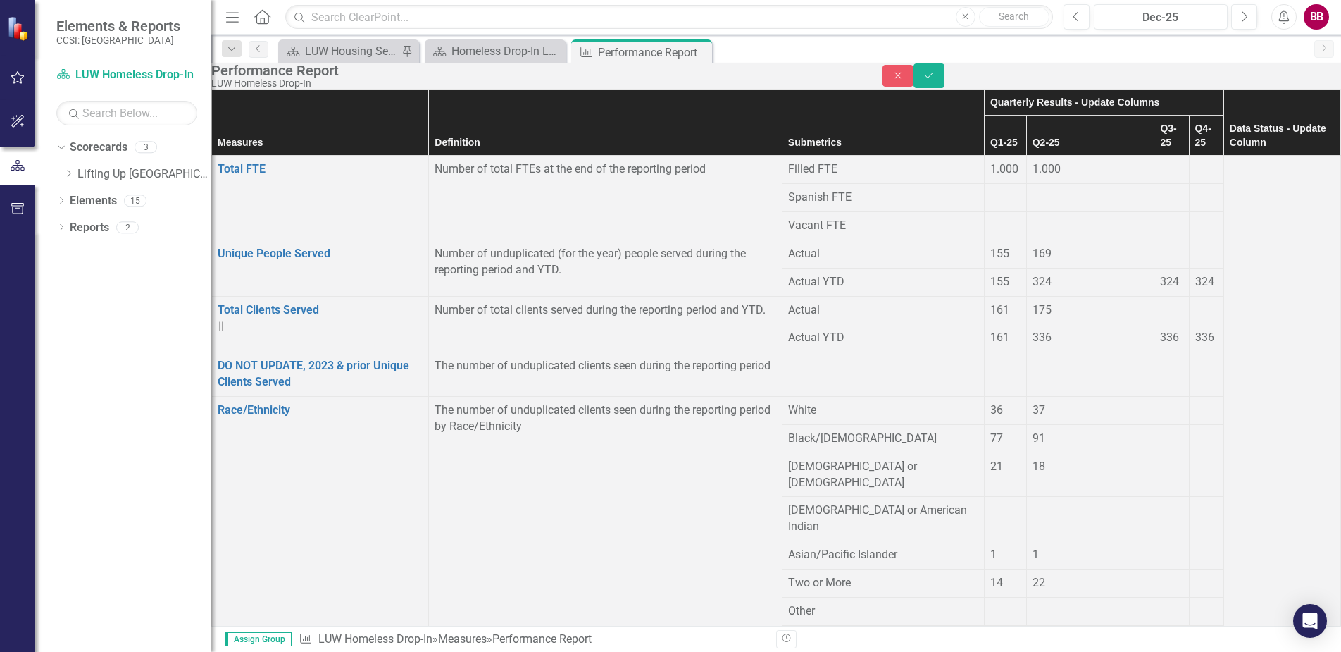
type input "55"
click at [1305, 65] on div "Performance Report LUW Homeless Drop-In Close Save" at bounding box center [776, 76] width 1130 height 26
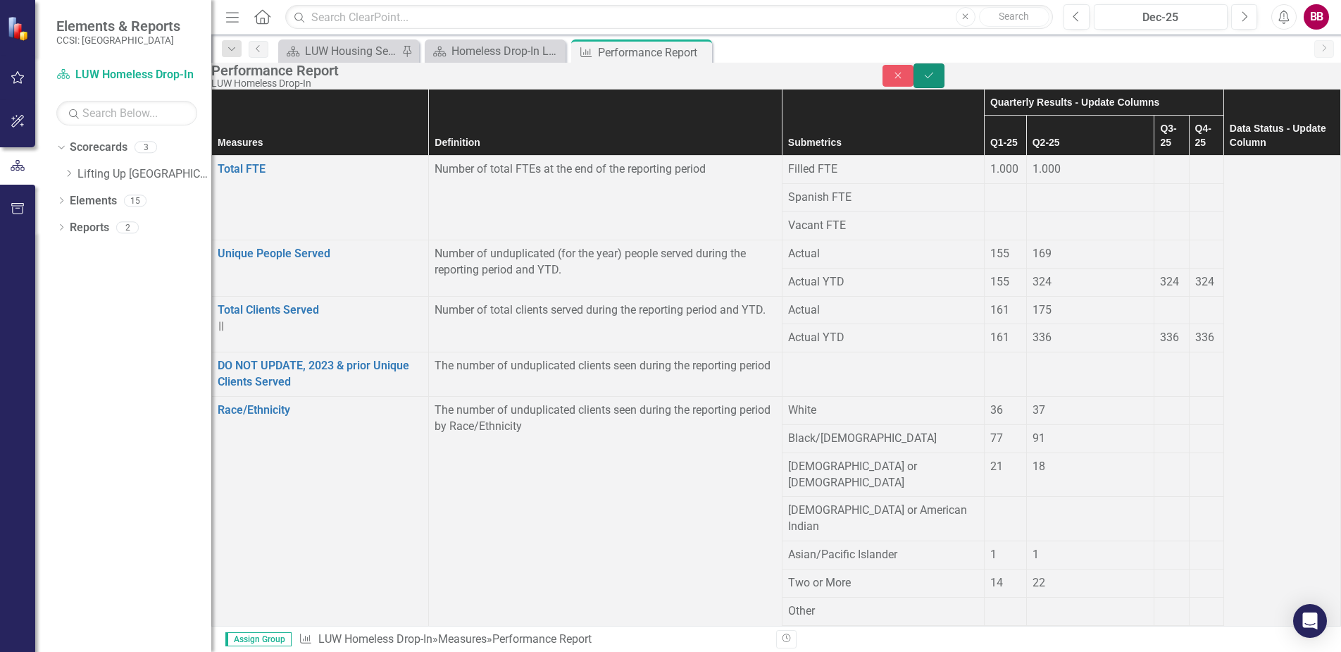
click at [935, 80] on icon "Save" at bounding box center [929, 75] width 13 height 10
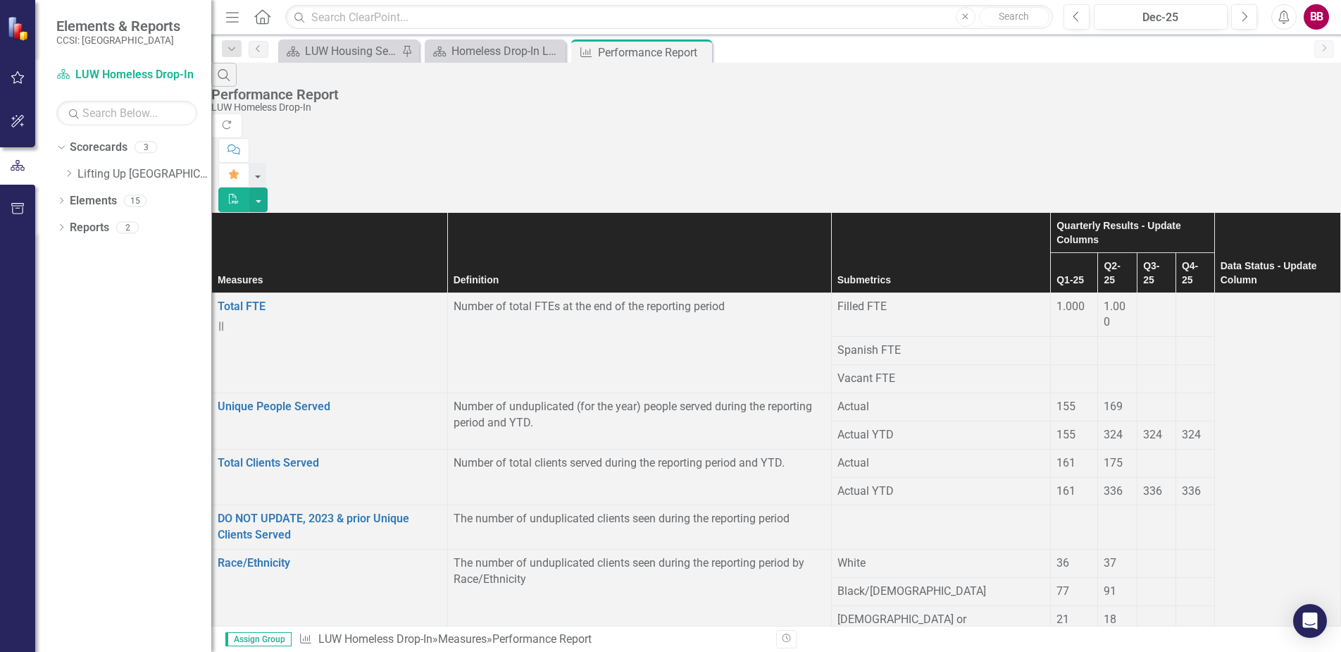
scroll to position [680, 0]
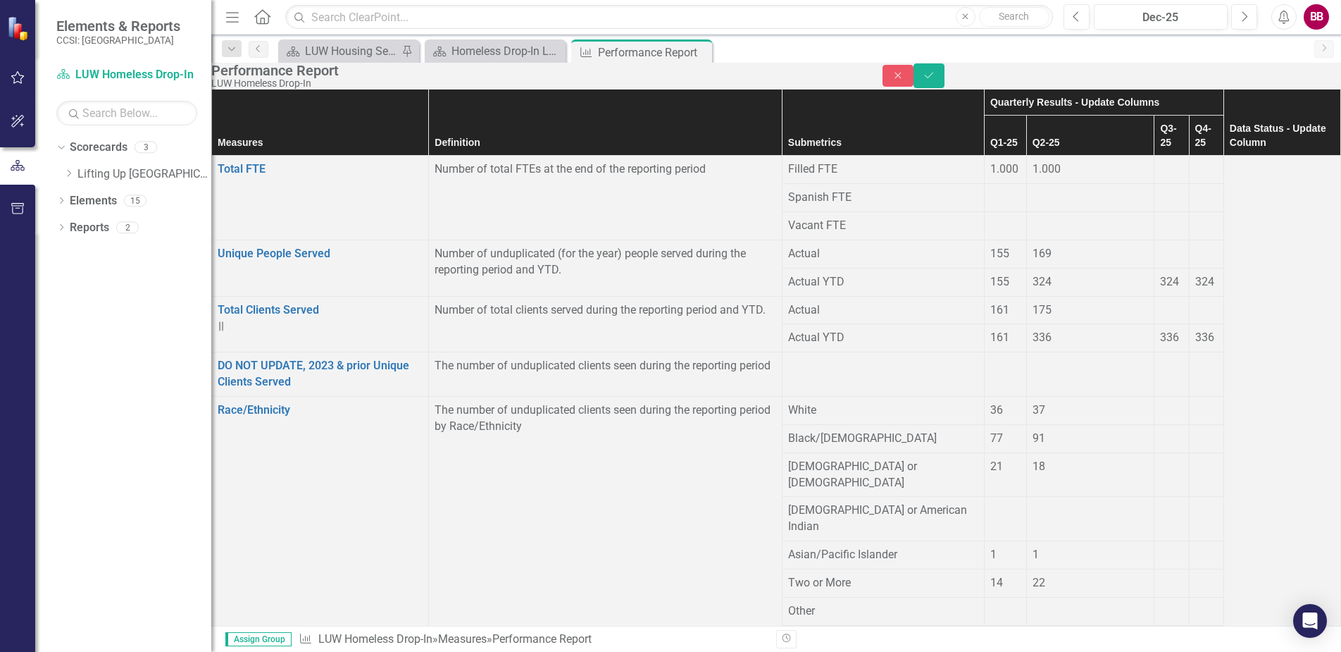
type input "21"
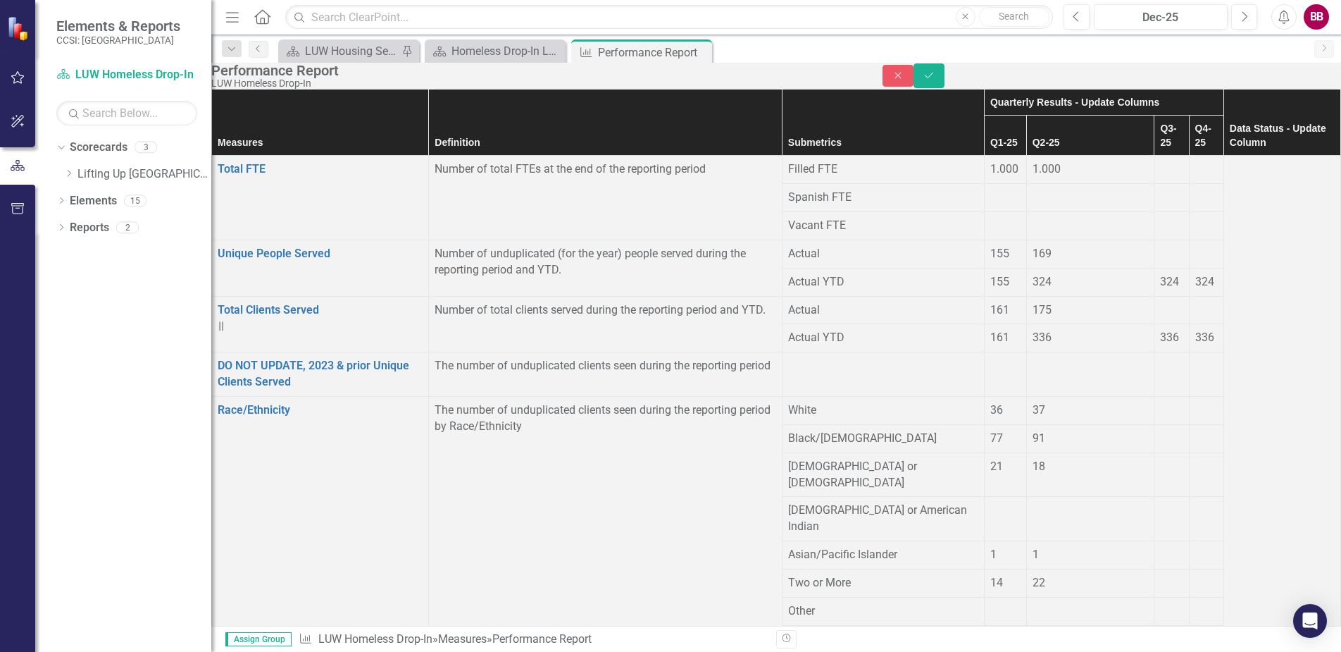
type input "33"
type input "62"
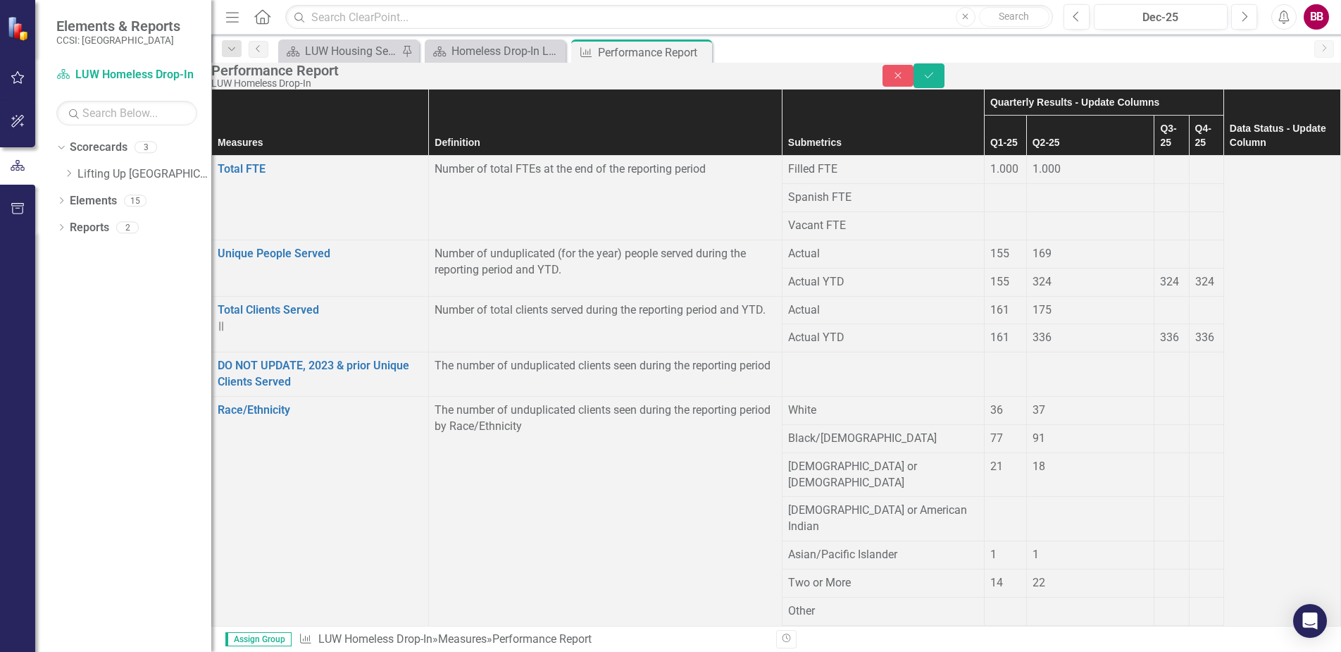
type input "39"
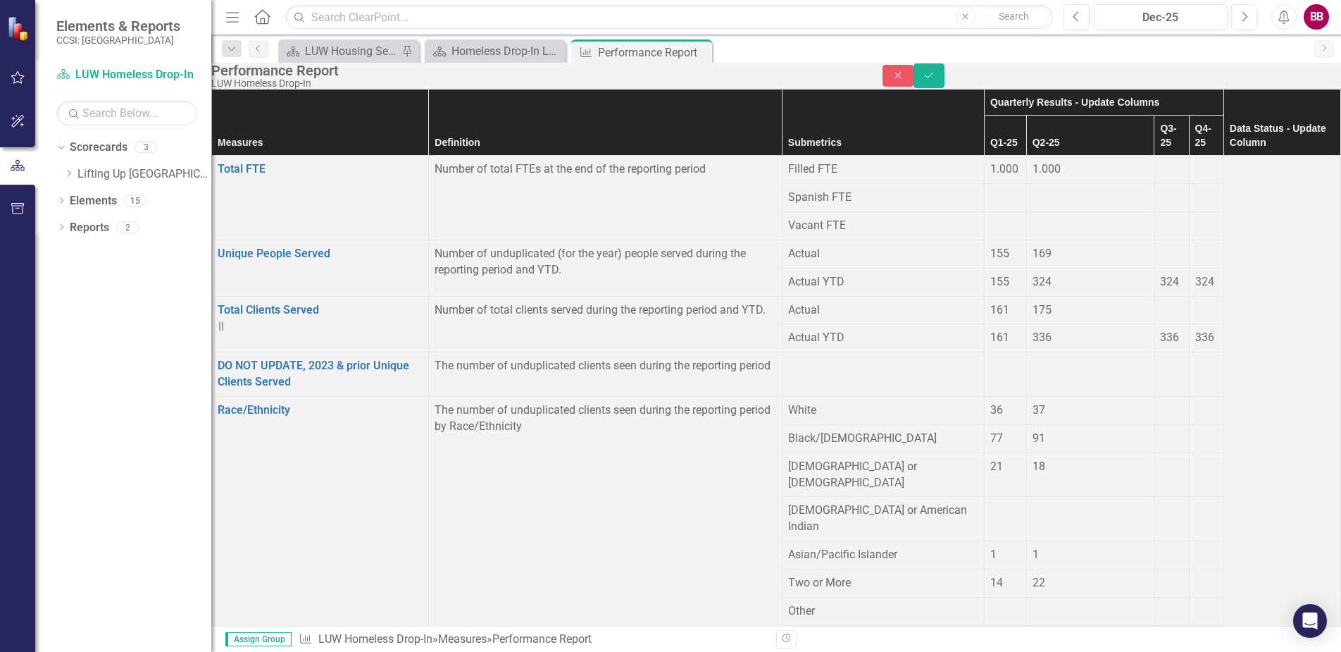
click at [945, 79] on button "Save" at bounding box center [929, 75] width 31 height 25
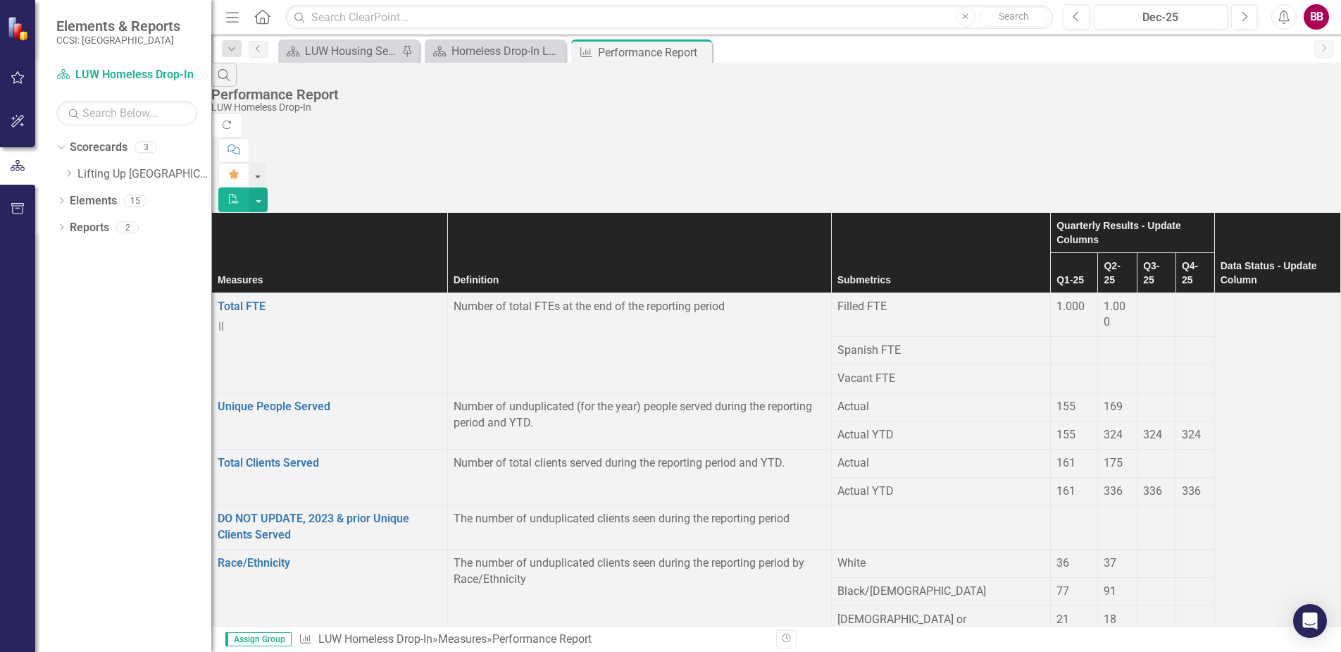
scroll to position [641, 0]
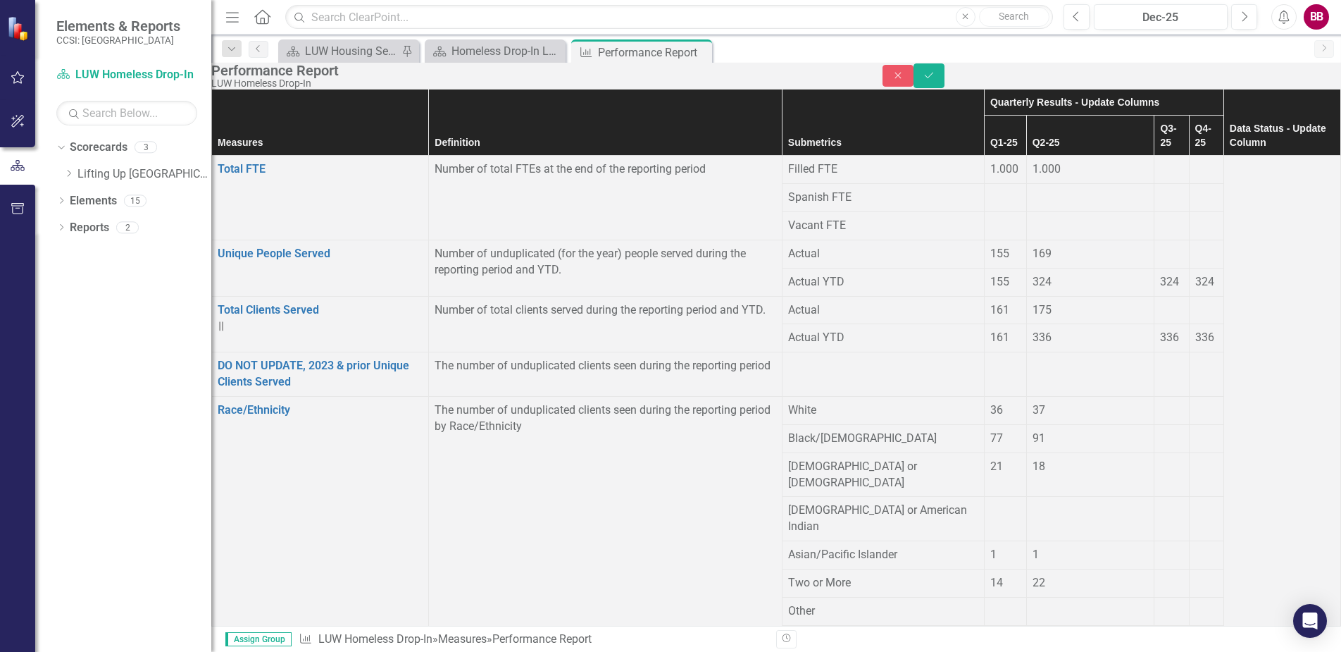
type input "14"
click at [945, 75] on button "Save" at bounding box center [929, 75] width 31 height 25
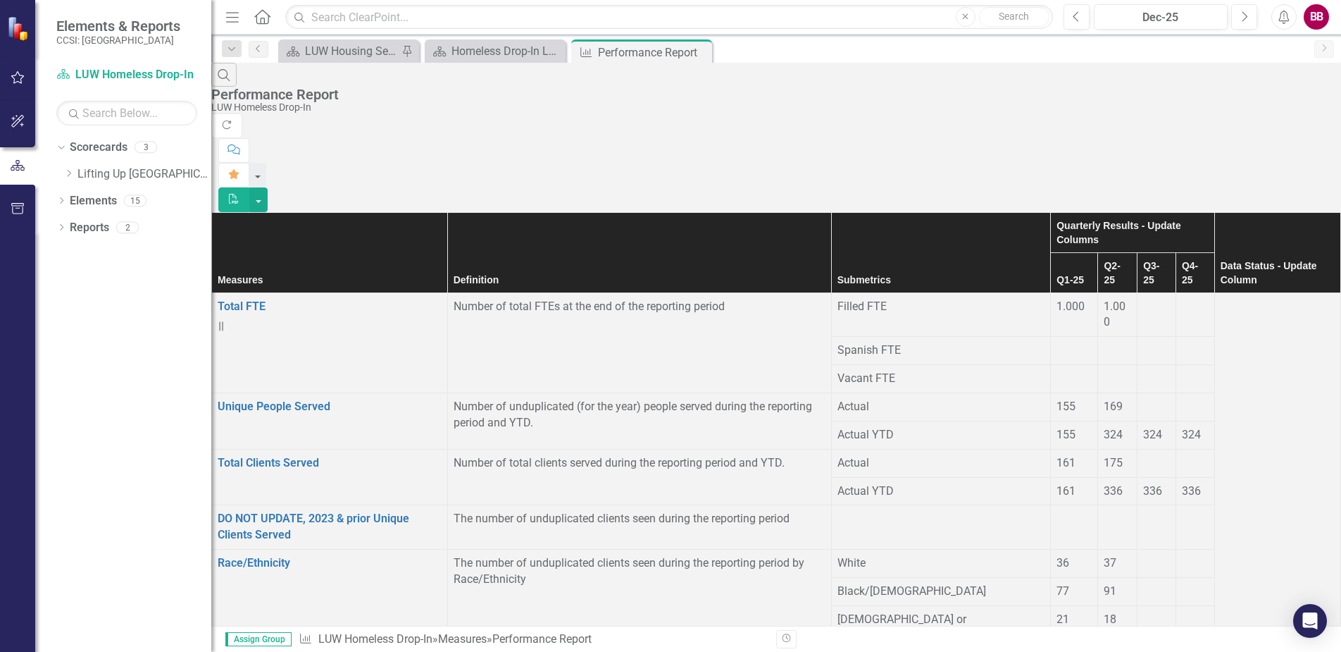
click at [1182, 555] on div at bounding box center [1195, 555] width 27 height 0
click at [1057, 583] on div "77" at bounding box center [1074, 591] width 35 height 16
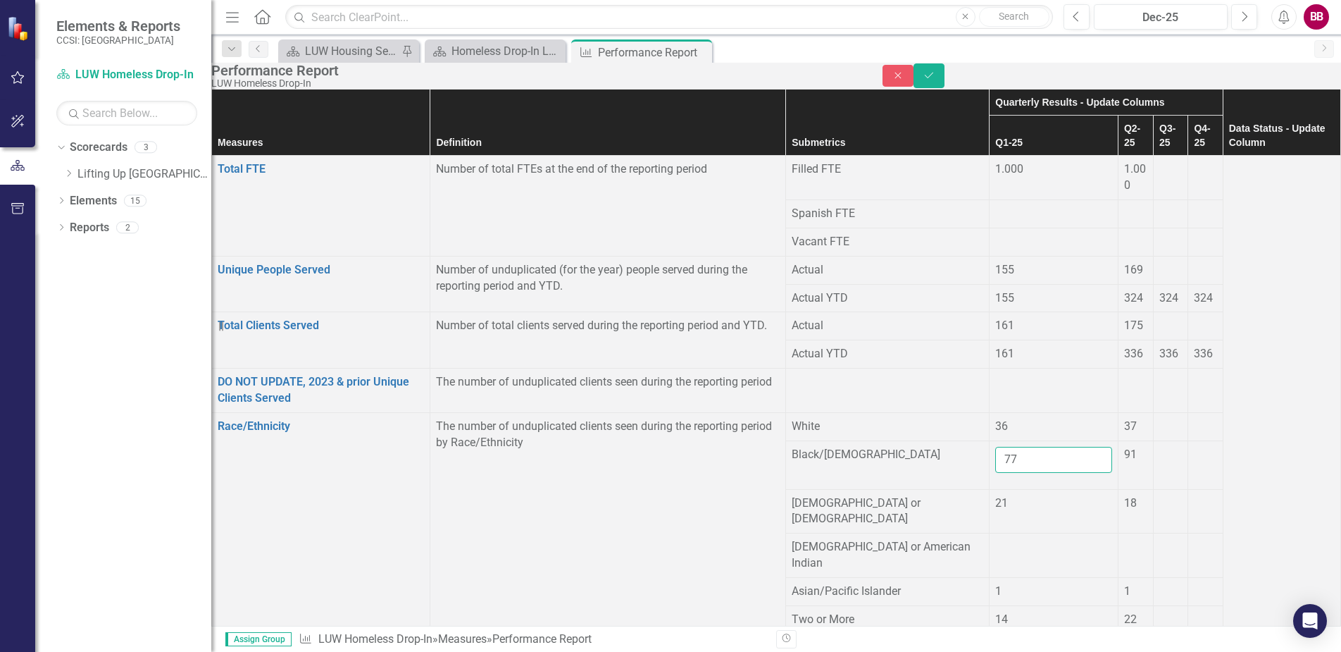
click at [995, 473] on input "77" at bounding box center [1053, 460] width 117 height 26
type input "77"
click at [995, 263] on span "155" at bounding box center [1004, 269] width 19 height 13
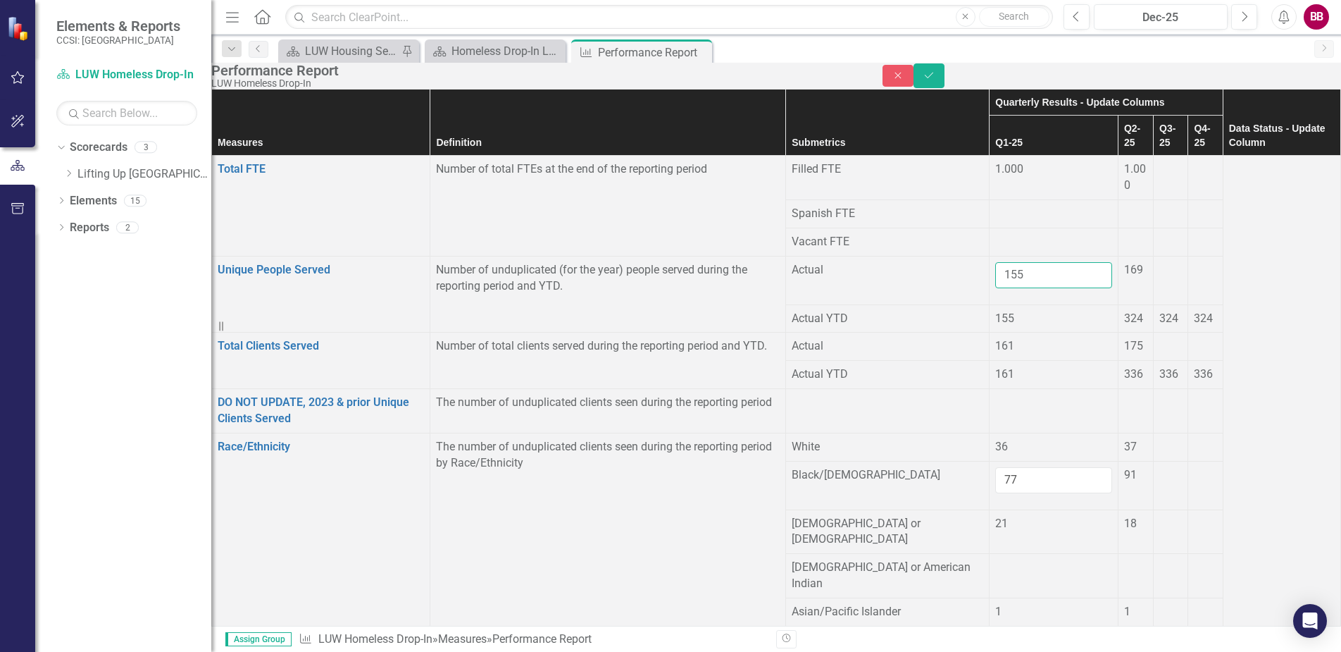
click at [995, 264] on input "155" at bounding box center [1053, 275] width 117 height 26
type input "154"
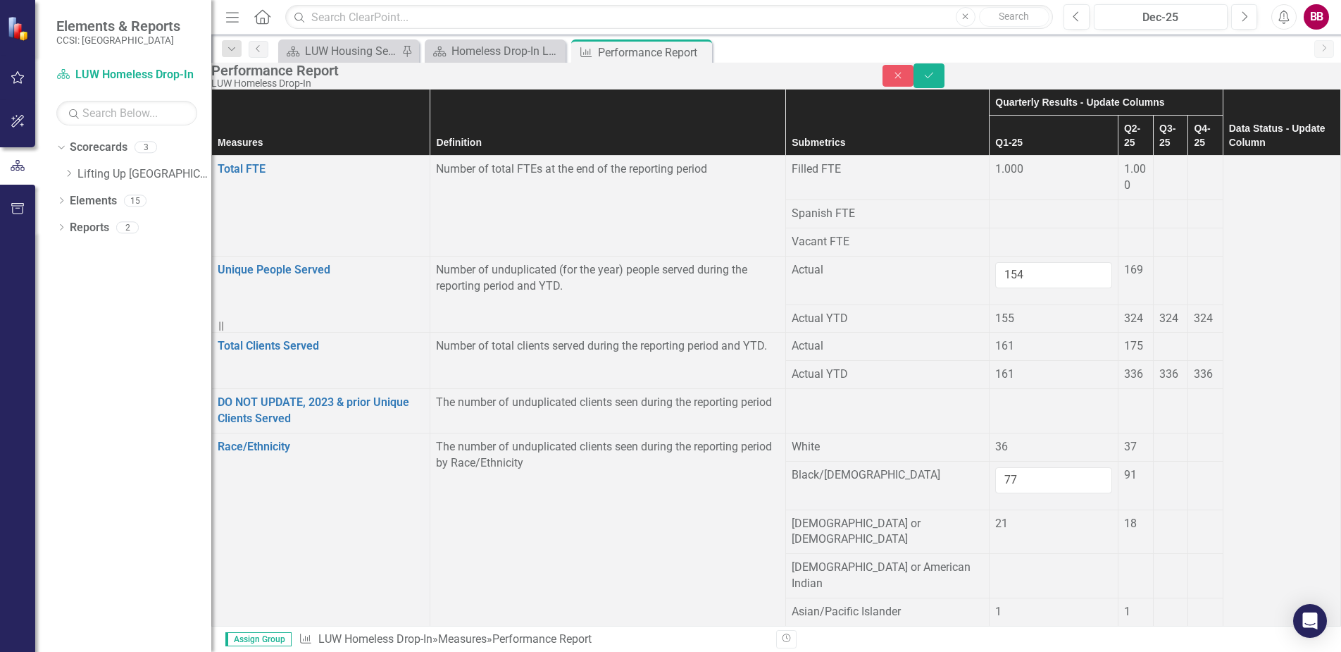
type input "9"
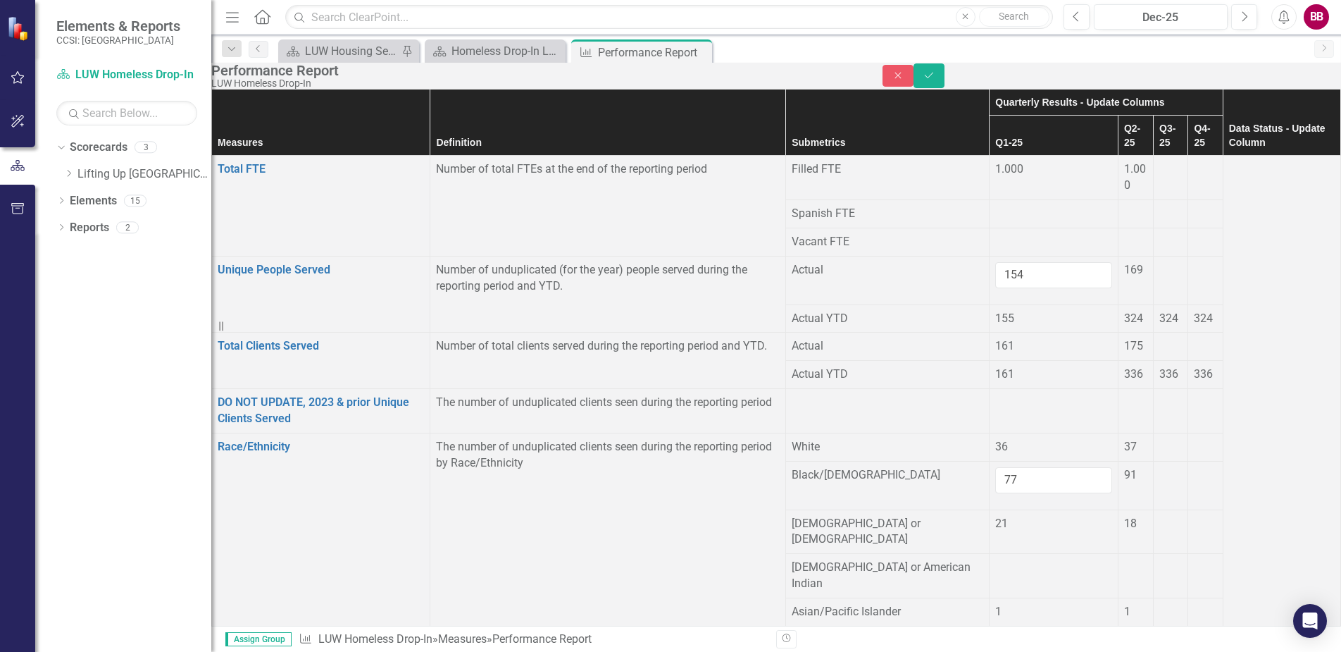
type input "3"
type input "29"
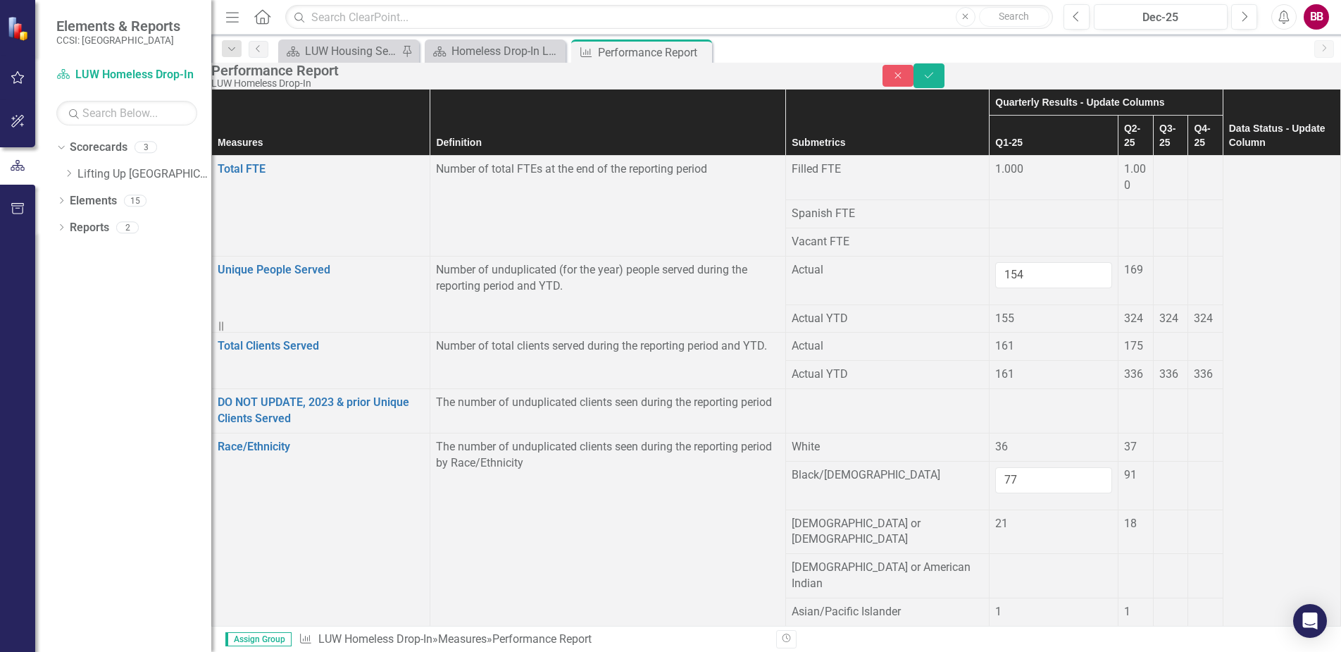
type input "68"
click at [945, 88] on button "Save" at bounding box center [929, 75] width 31 height 25
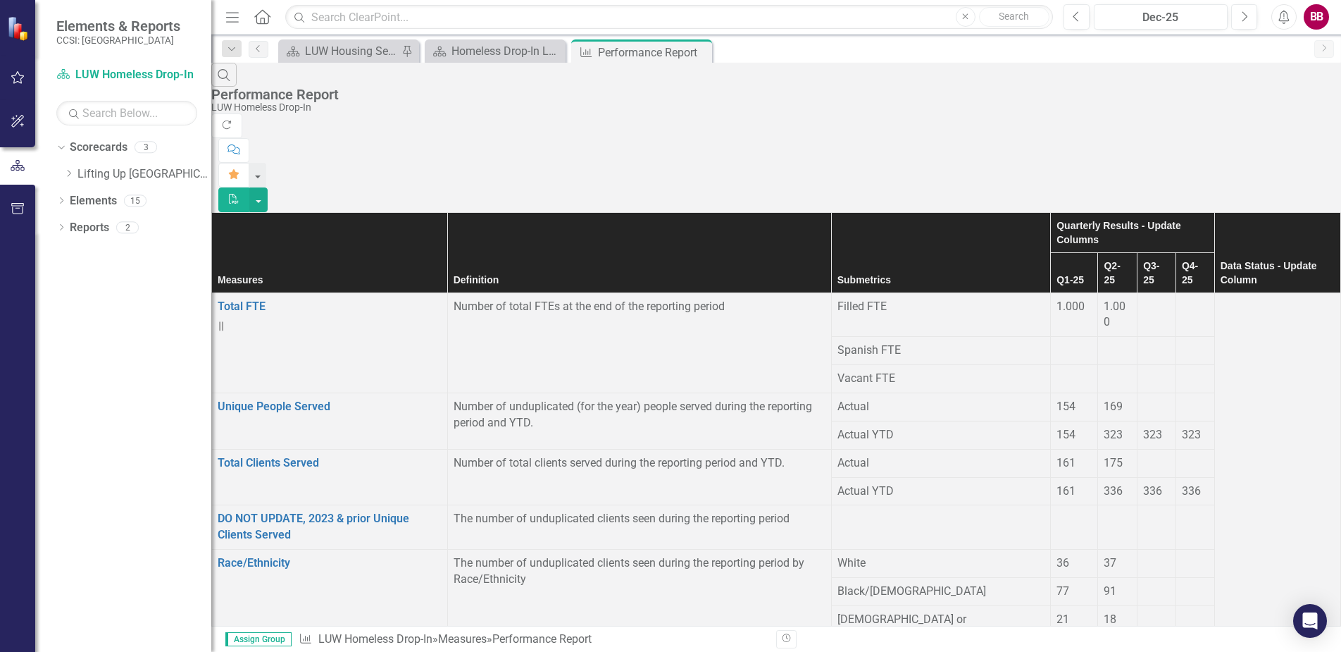
scroll to position [173, 0]
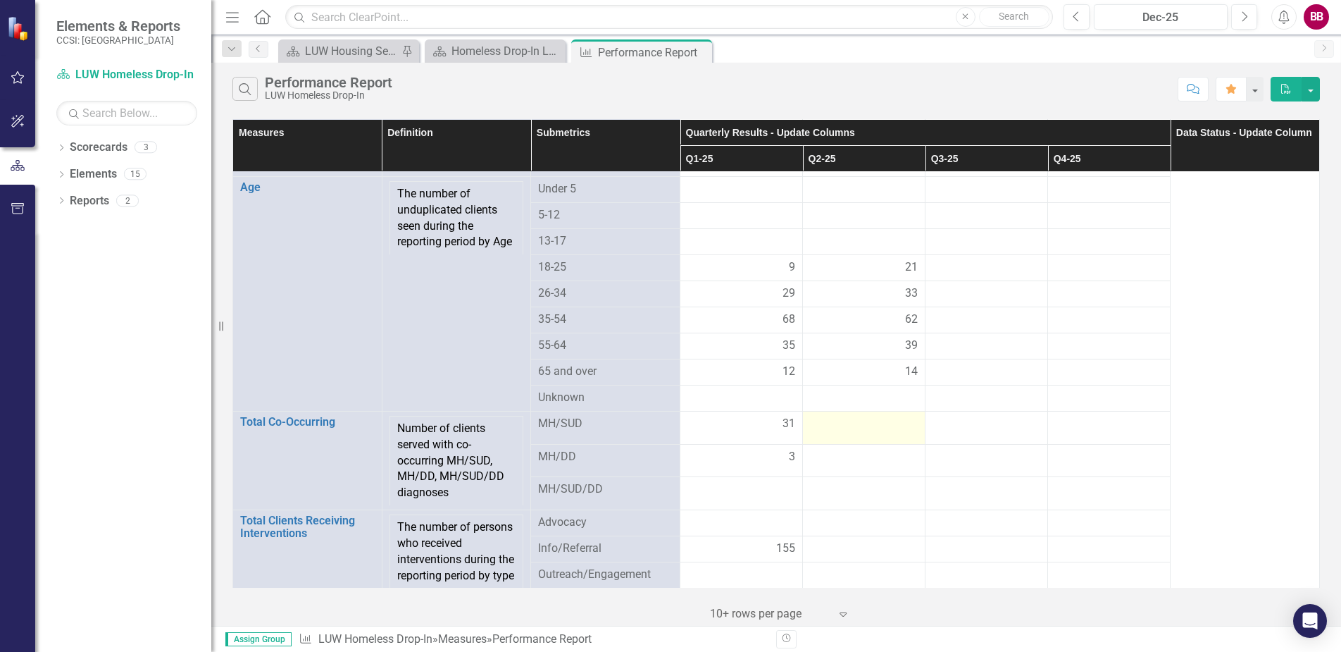
scroll to position [1315, 0]
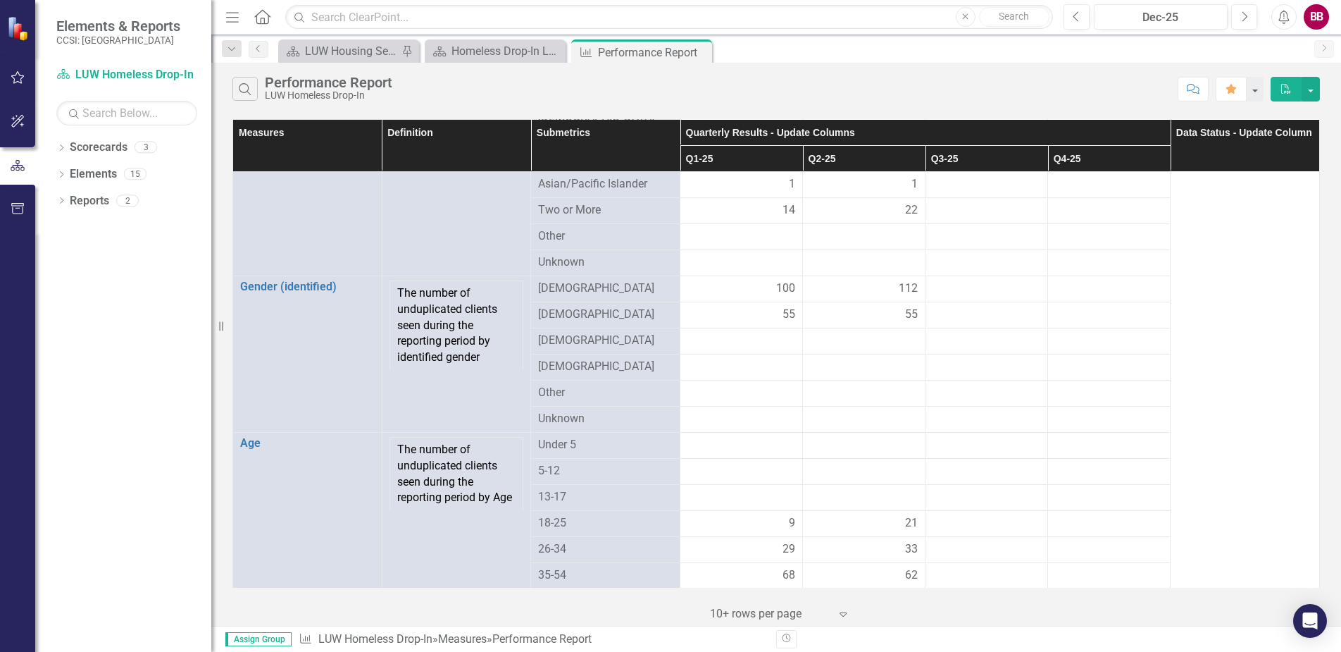
scroll to position [70, 0]
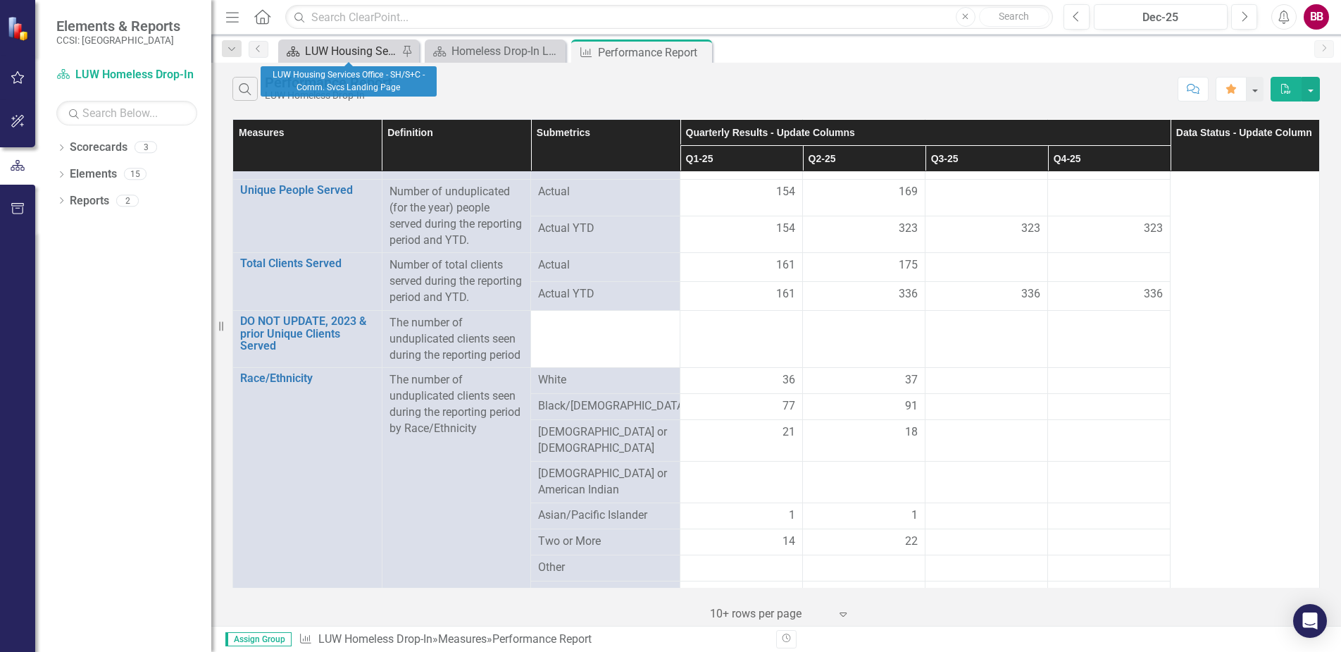
click at [329, 50] on div "LUW Housing Services Office - SH/S+C - Comm. Svcs Landing Page" at bounding box center [351, 51] width 93 height 18
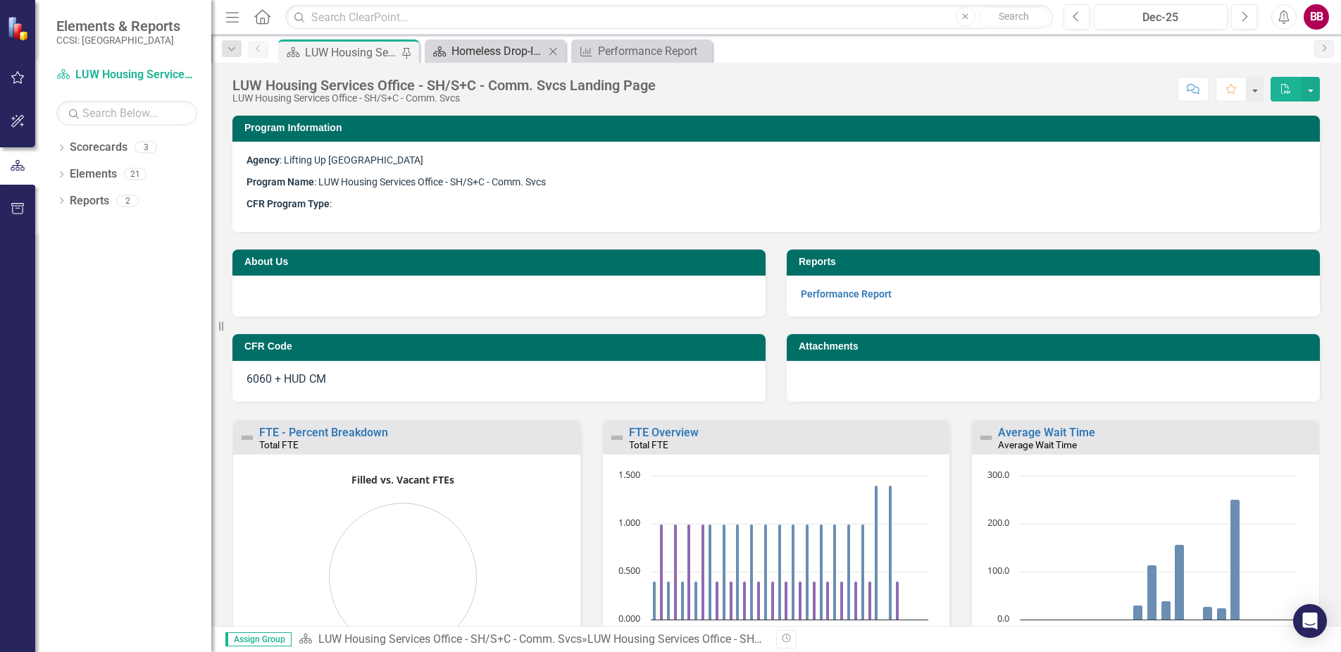
click at [531, 51] on div "Homeless Drop-In Landing Page" at bounding box center [498, 51] width 93 height 18
click at [530, 49] on div "Homeless Drop-In Landing Page" at bounding box center [498, 51] width 93 height 18
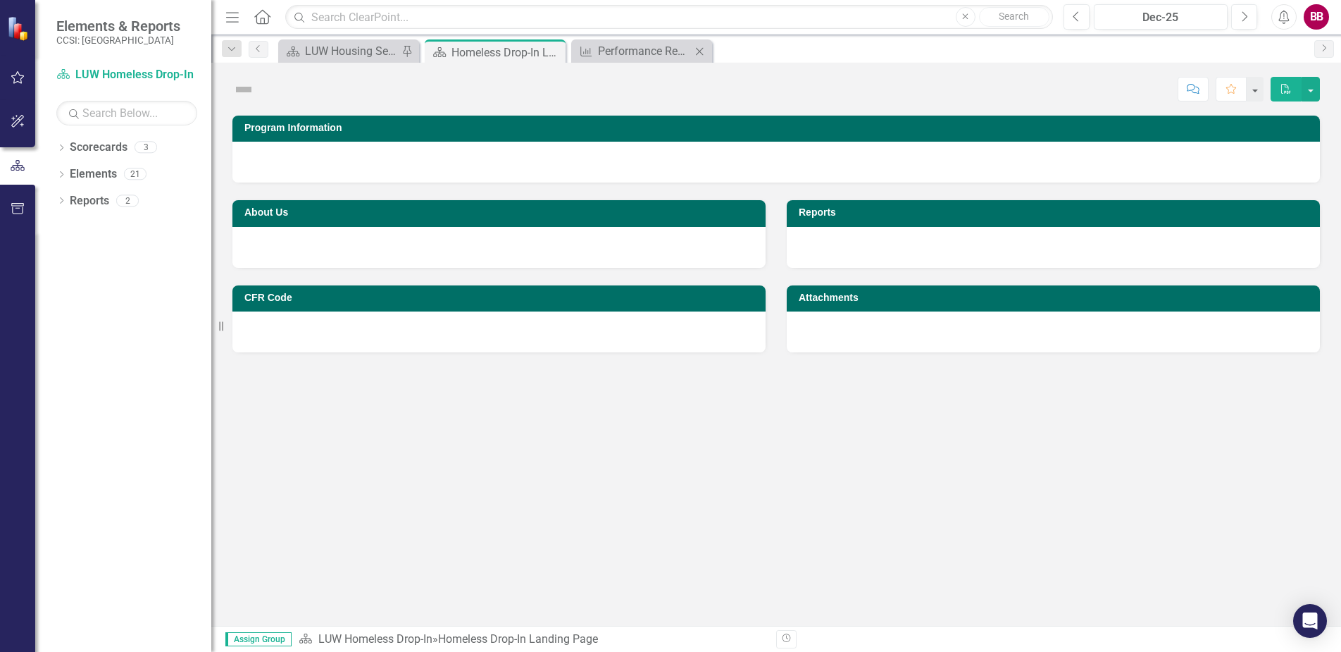
click at [692, 47] on icon "Close" at bounding box center [699, 51] width 14 height 11
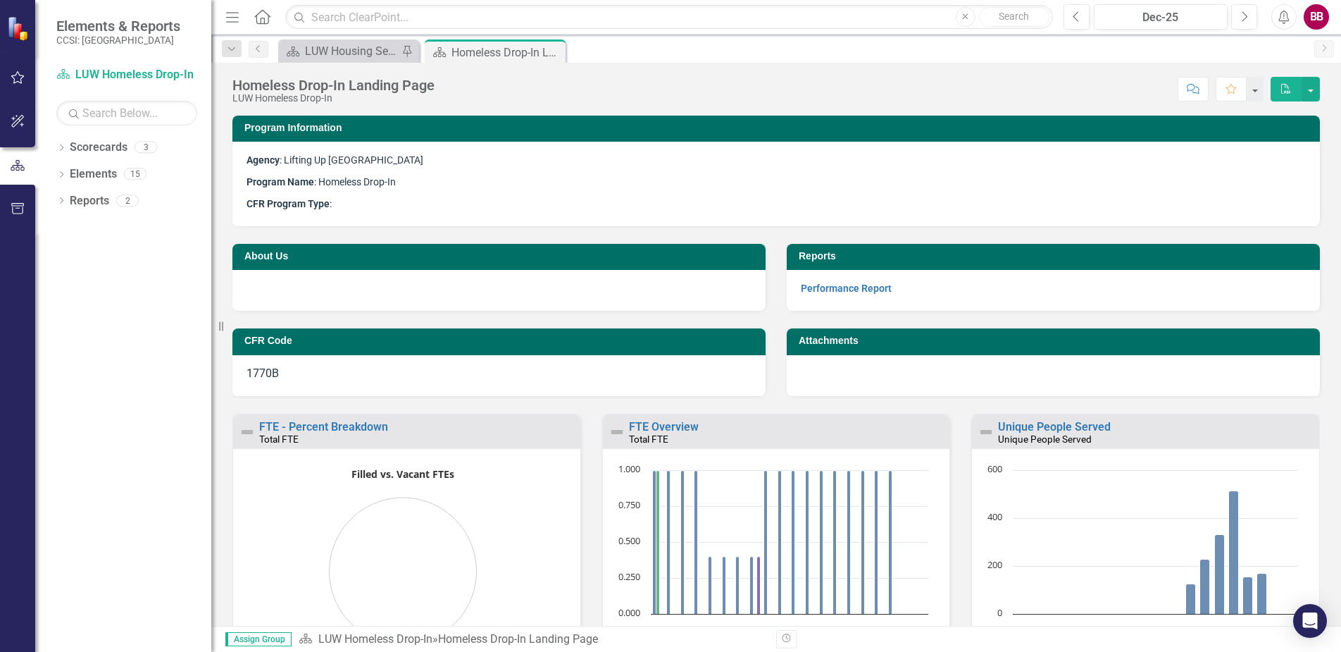
click at [870, 278] on div "Performance Report" at bounding box center [1053, 290] width 533 height 41
click at [863, 287] on link "Performance Report" at bounding box center [846, 287] width 91 height 11
